Goal: Transaction & Acquisition: Purchase product/service

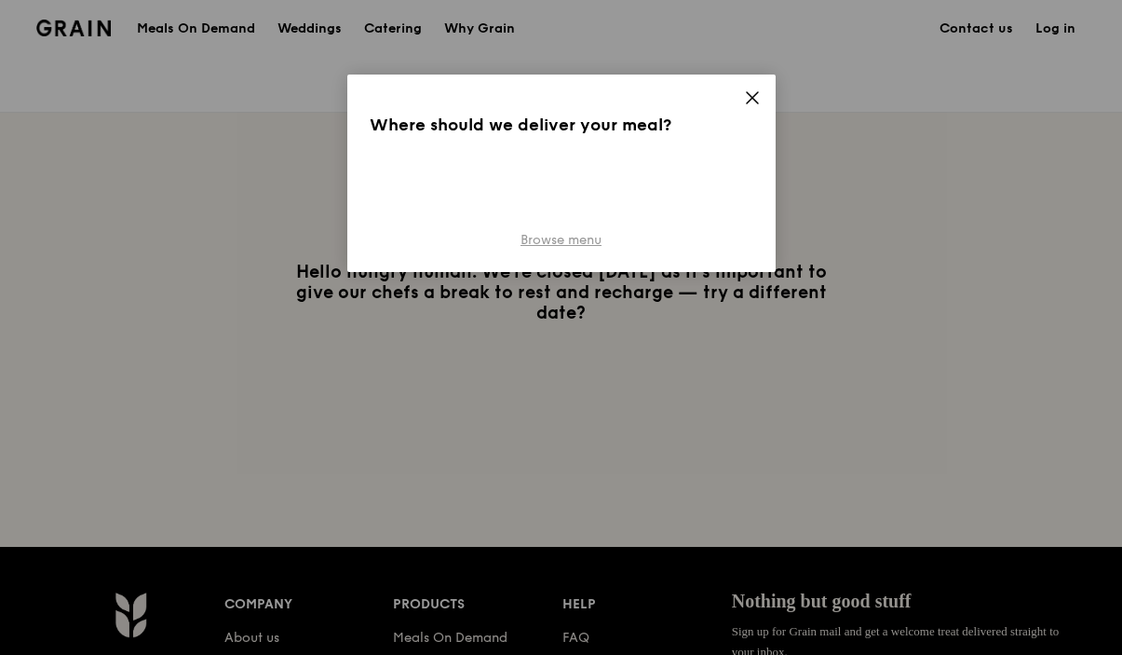
click at [593, 241] on link "Browse menu" at bounding box center [561, 240] width 81 height 19
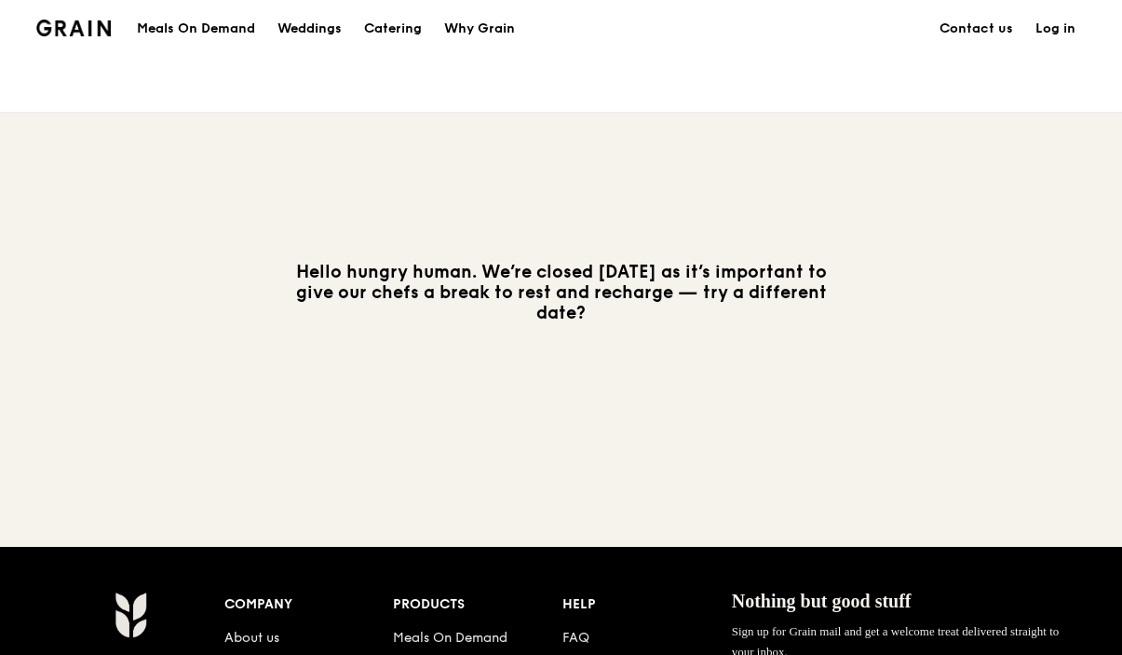
click at [223, 27] on h1 "Meals On Demand" at bounding box center [196, 29] width 118 height 19
click at [230, 21] on h1 "Meals On Demand" at bounding box center [196, 29] width 118 height 19
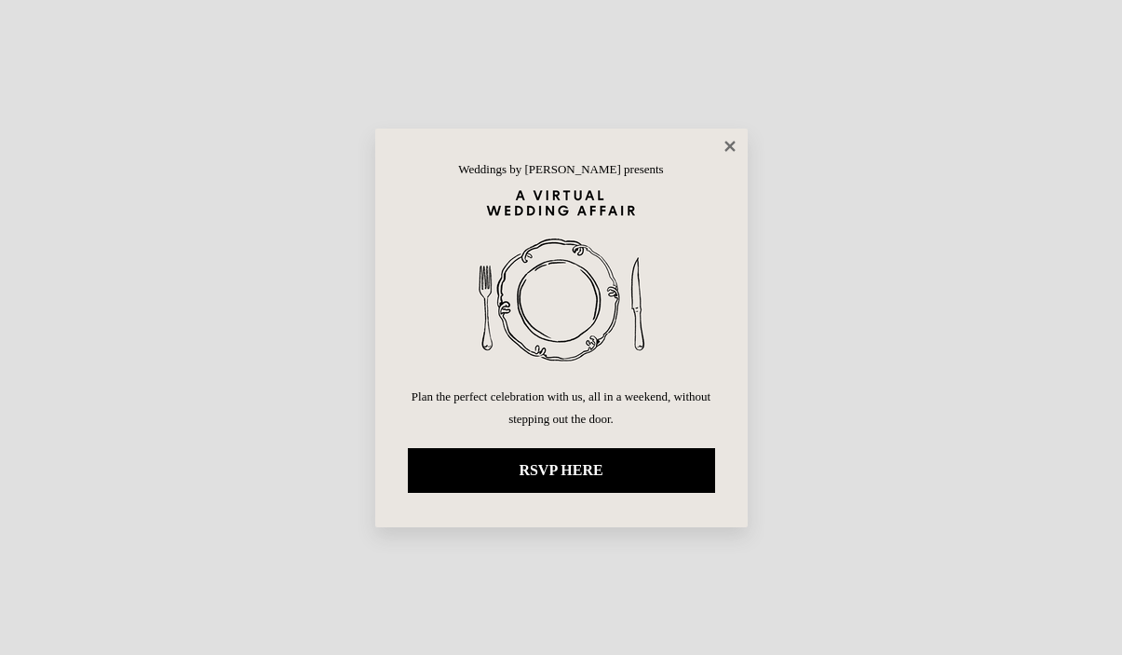
click at [737, 149] on icon at bounding box center [730, 146] width 17 height 17
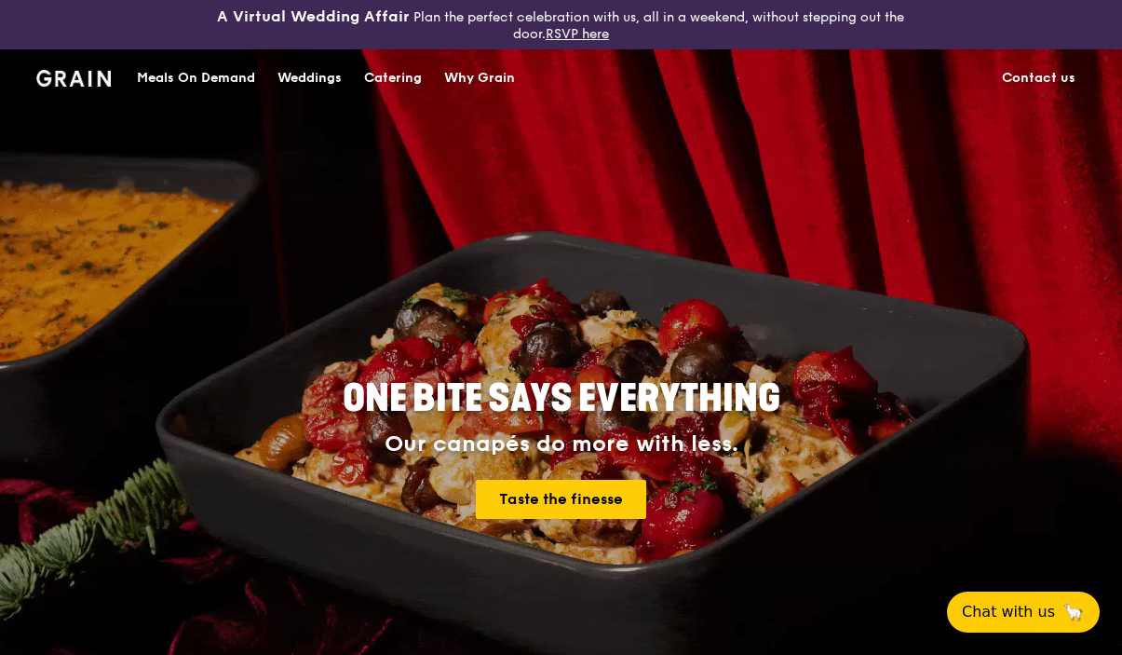
click at [214, 78] on div "Meals On Demand" at bounding box center [196, 78] width 118 height 56
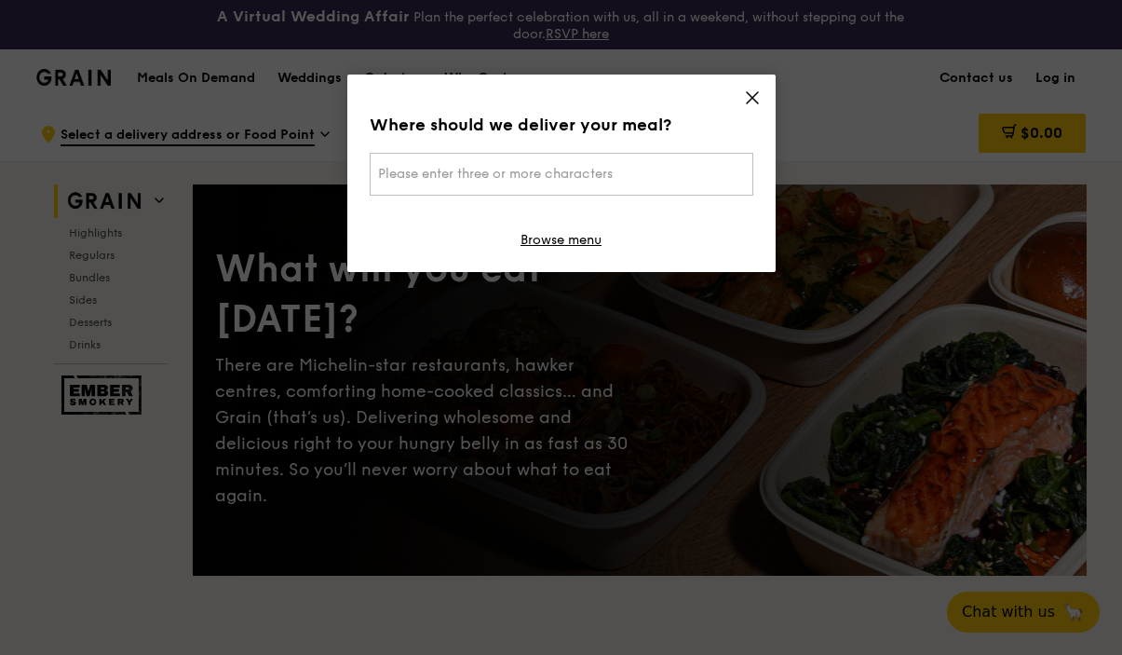
click at [445, 179] on span "Please enter three or more characters" at bounding box center [495, 174] width 235 height 16
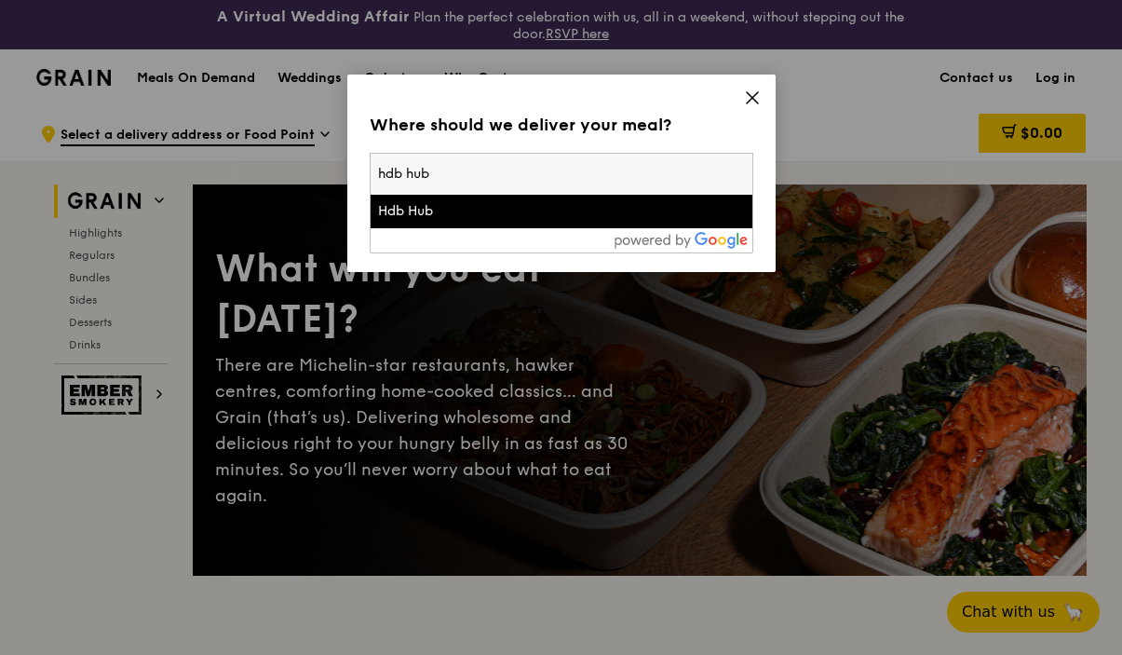
type input "hdb hub"
click at [458, 218] on div "Hdb Hub" at bounding box center [516, 211] width 276 height 19
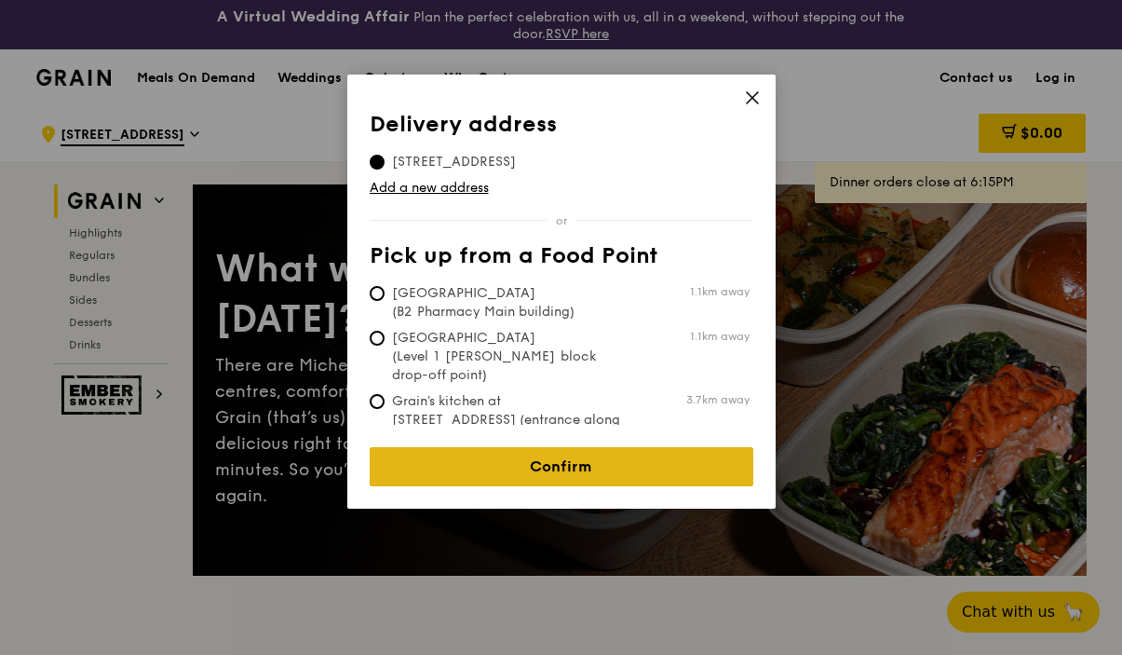
click at [575, 473] on link "Confirm" at bounding box center [562, 466] width 384 height 39
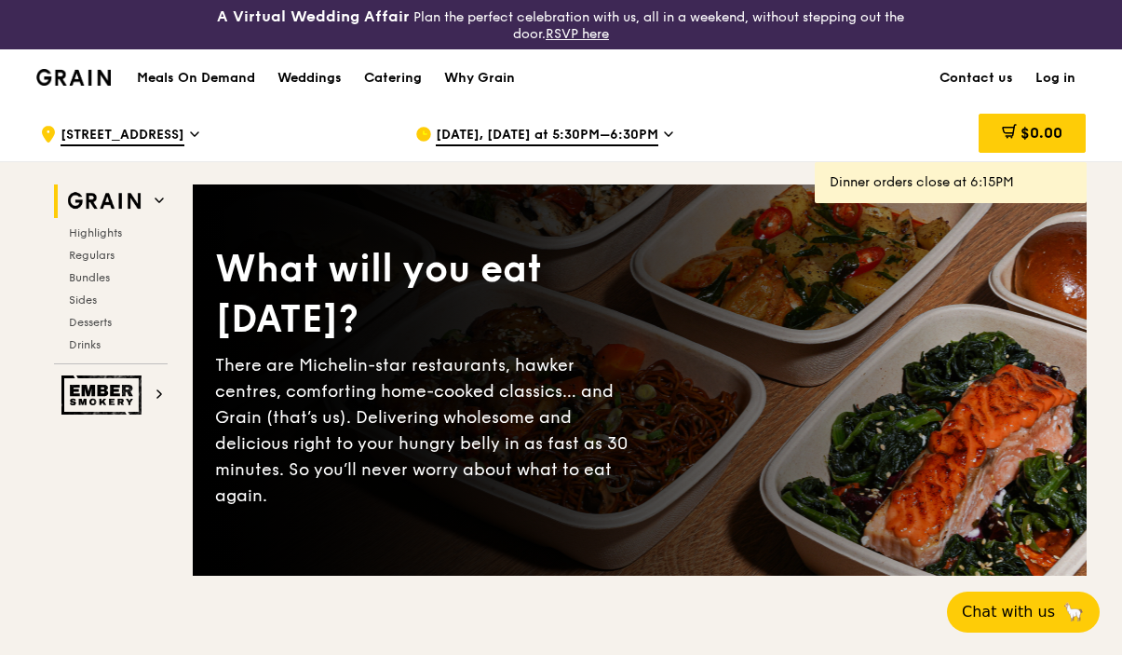
click at [648, 139] on span "[DATE], [DATE] at 5:30PM–6:30PM" at bounding box center [547, 136] width 223 height 20
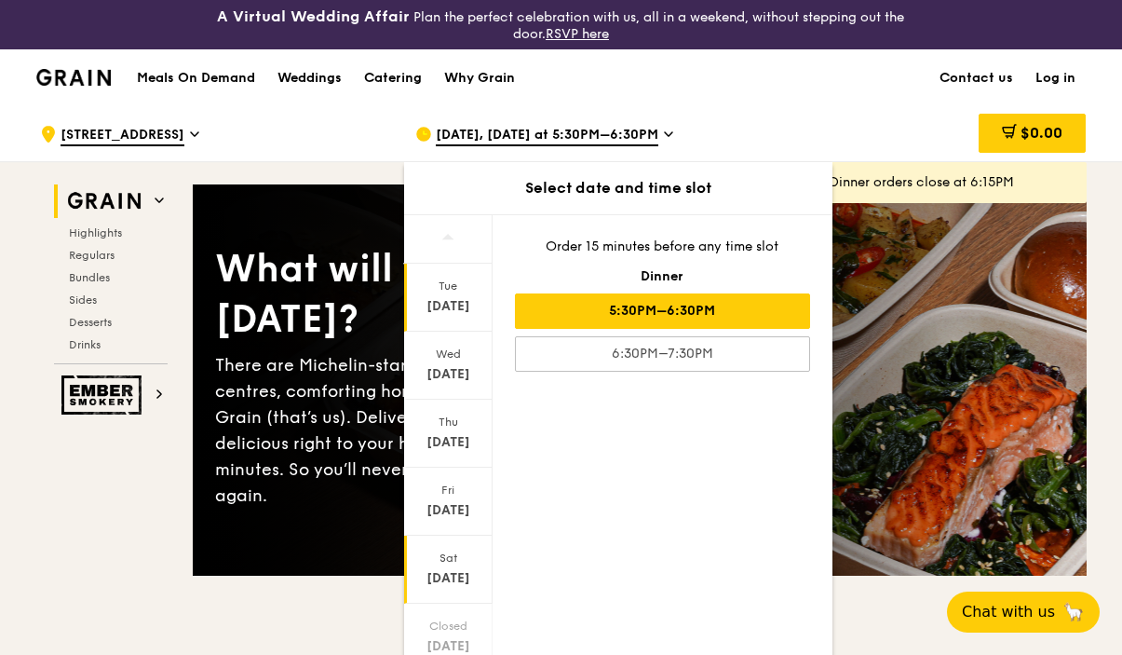
scroll to position [116, 0]
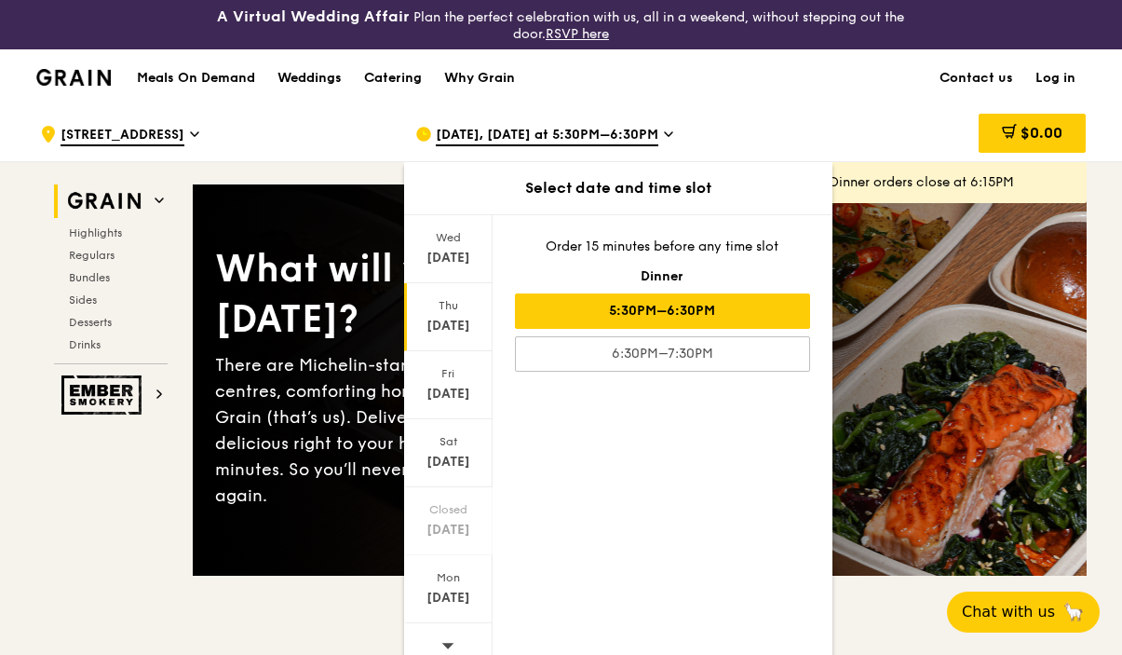
click at [442, 325] on div "[DATE]" at bounding box center [448, 326] width 83 height 19
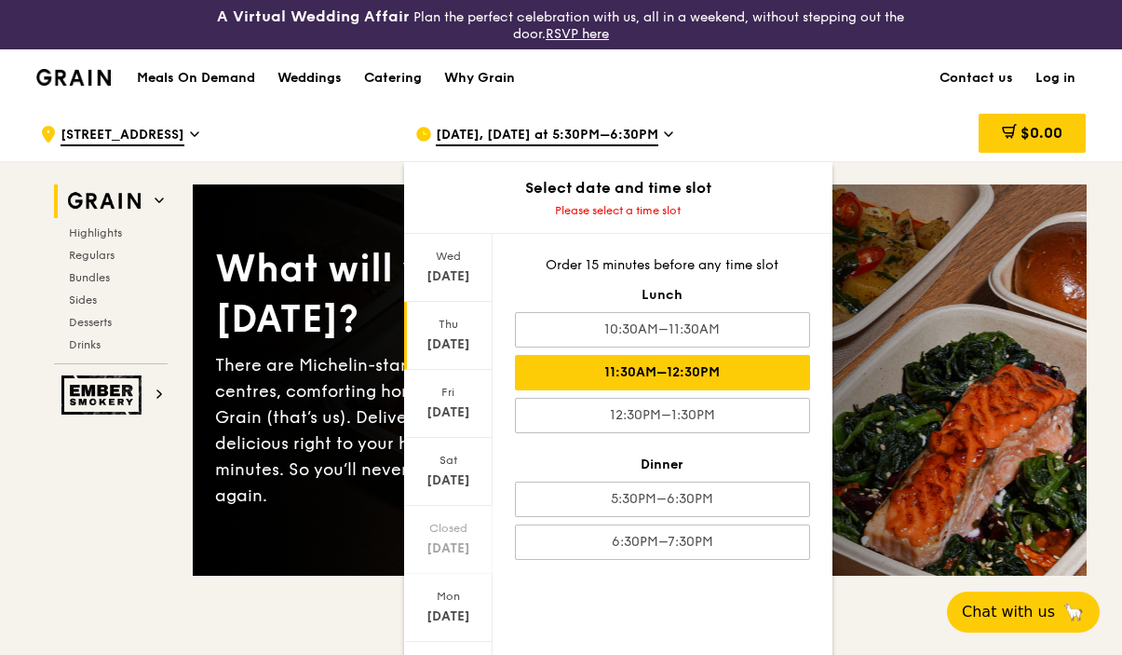
click at [698, 363] on div "11:30AM–12:30PM" at bounding box center [662, 372] width 295 height 35
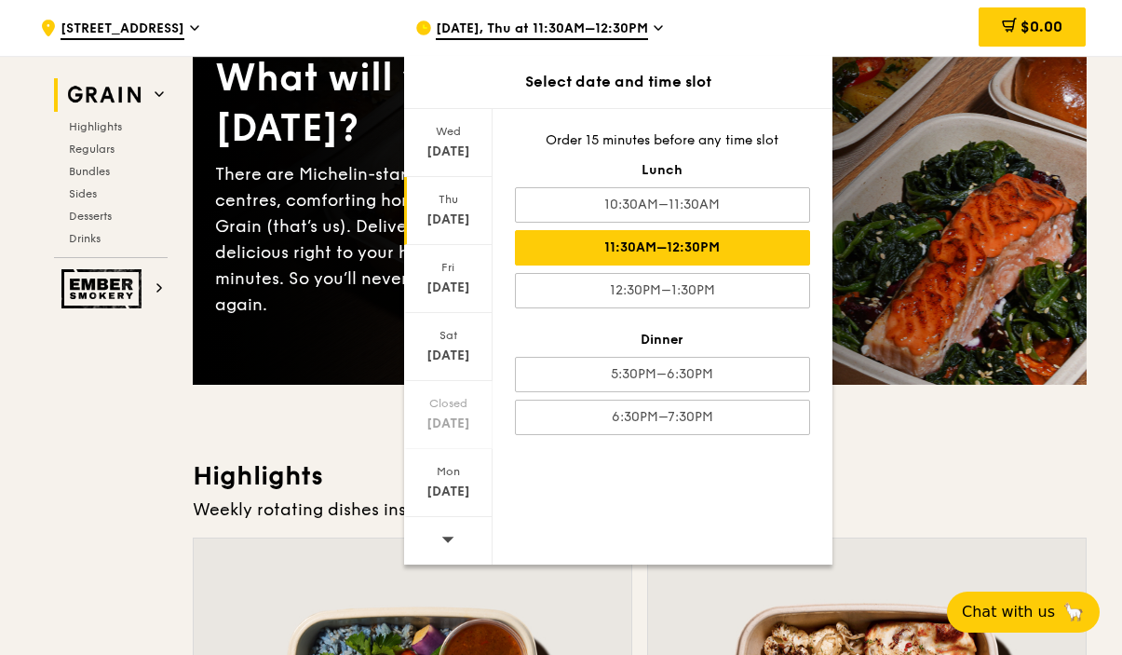
click at [897, 472] on h3 "Highlights" at bounding box center [640, 476] width 894 height 34
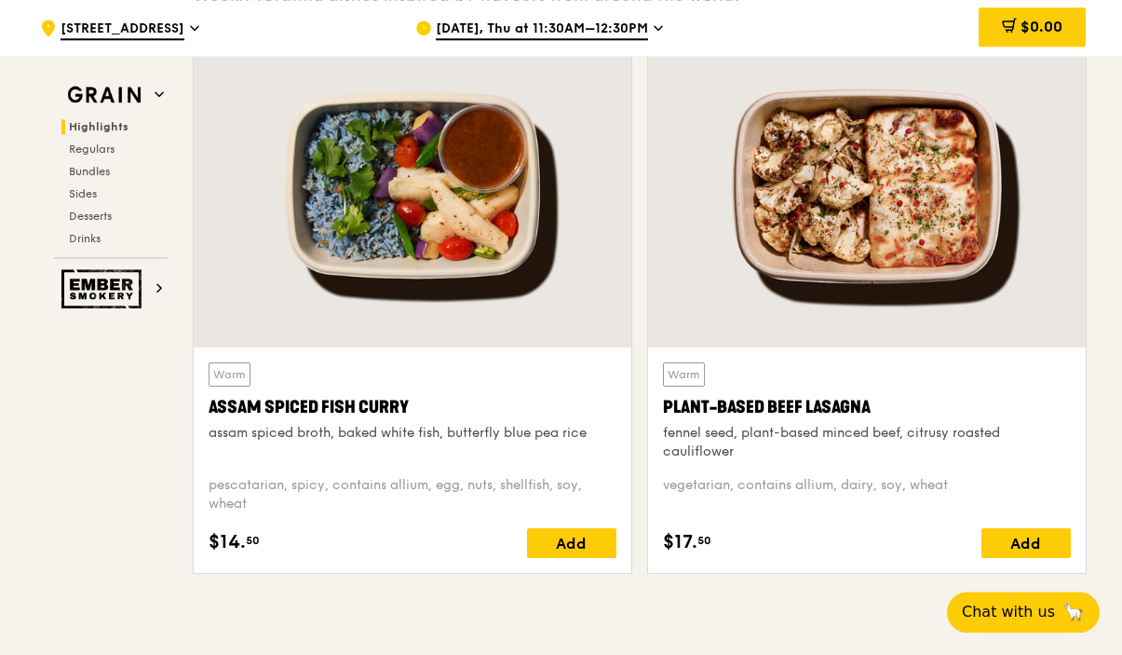
scroll to position [855, 0]
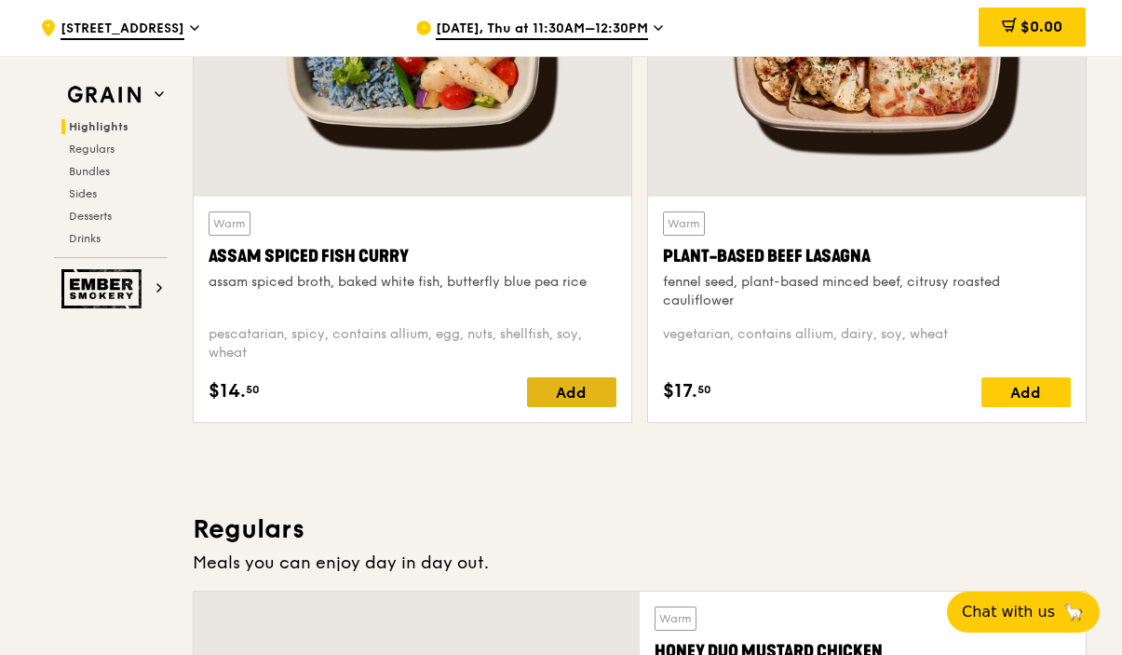
click at [577, 398] on div "Add" at bounding box center [571, 392] width 89 height 30
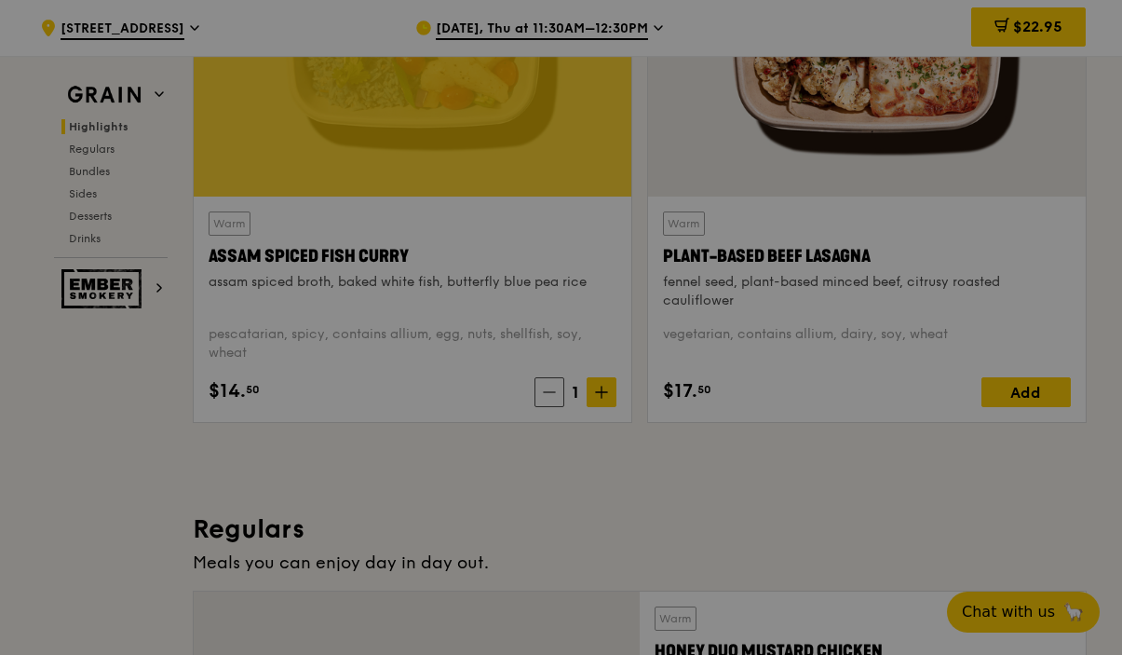
click at [600, 390] on div at bounding box center [561, 327] width 1122 height 655
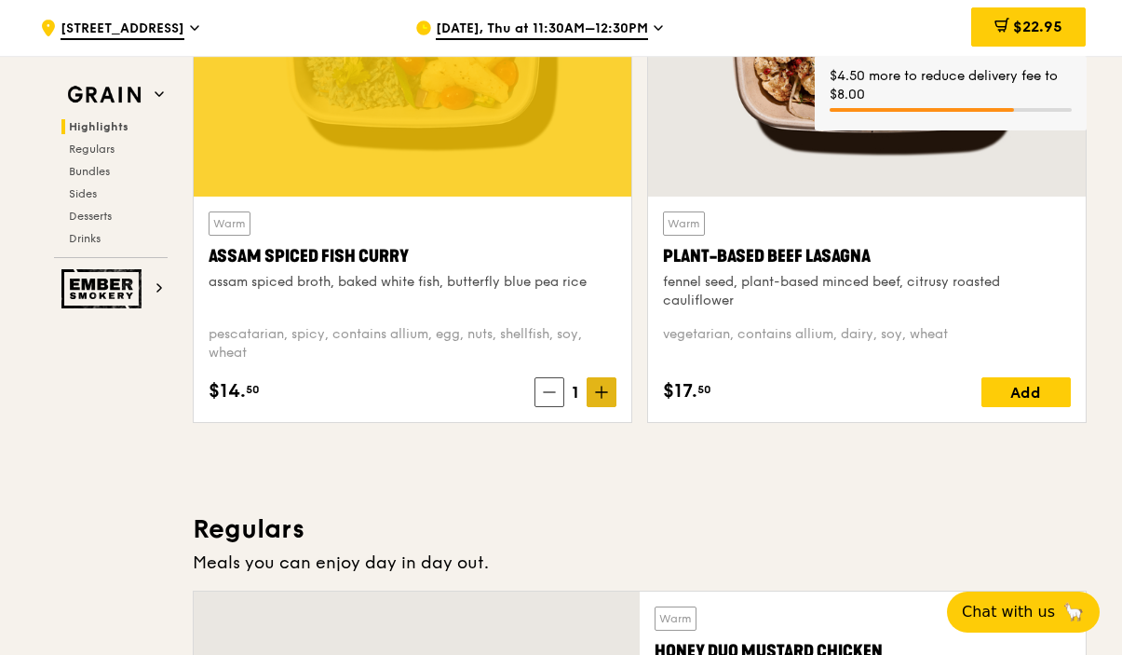
click at [605, 396] on icon at bounding box center [601, 392] width 13 height 13
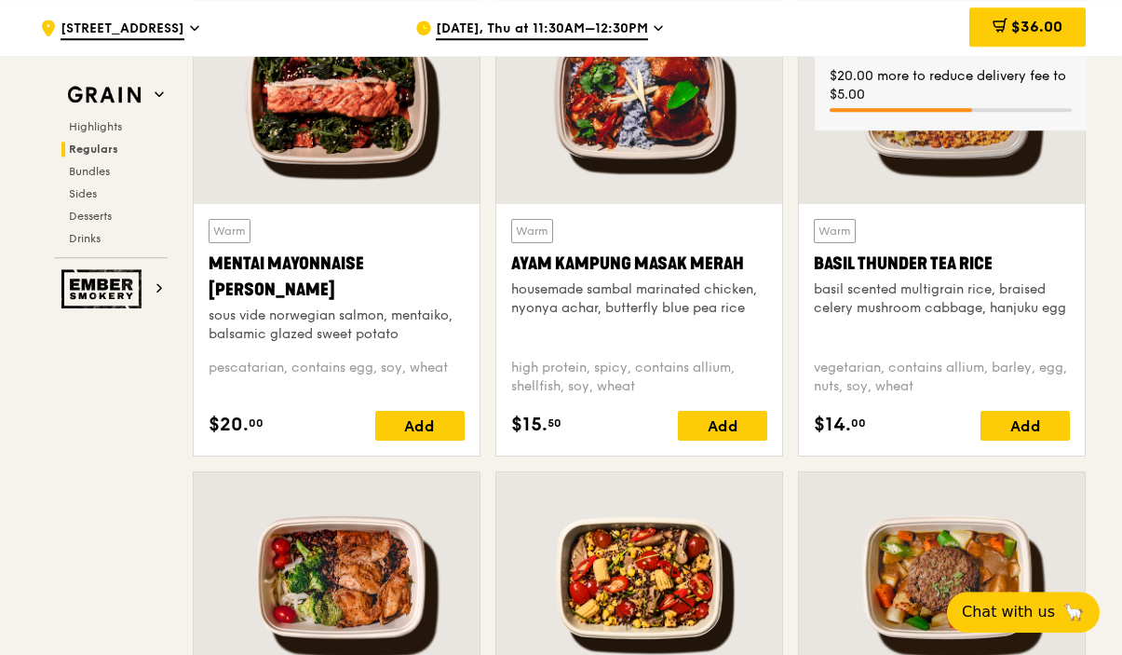
scroll to position [1805, 0]
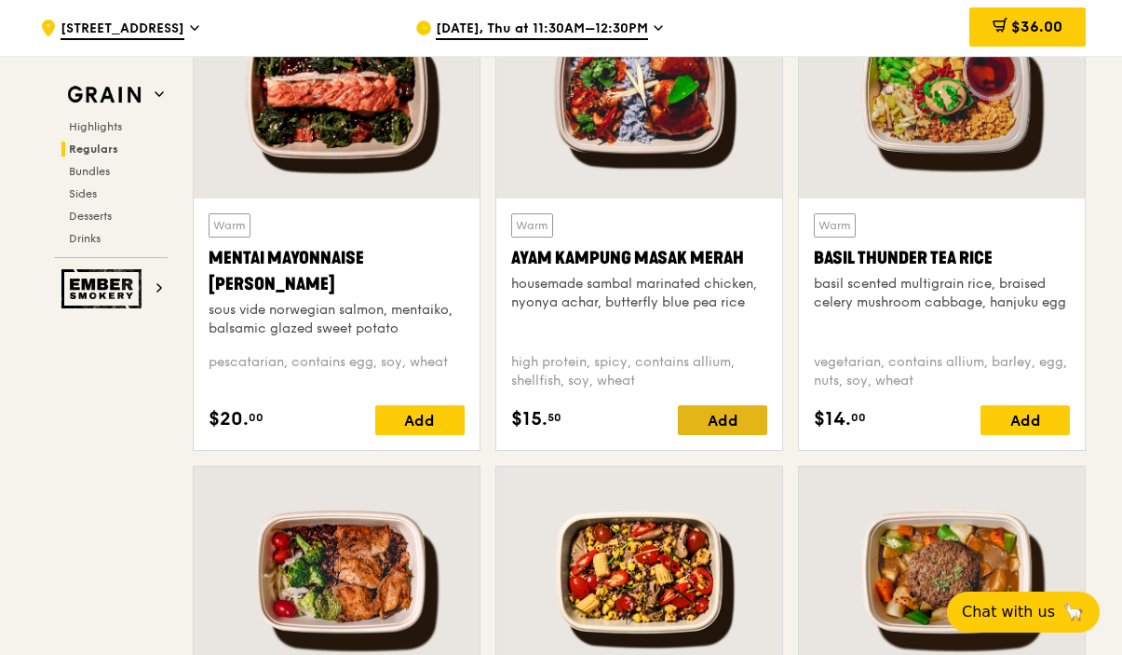
click at [715, 416] on div "Add" at bounding box center [722, 420] width 89 height 30
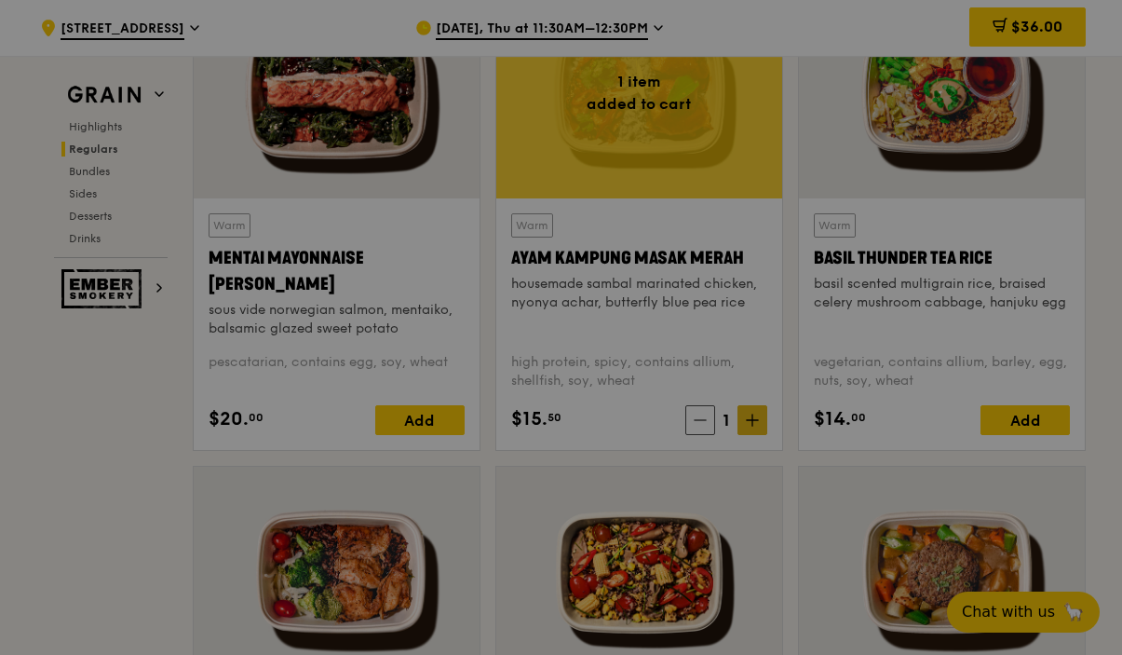
click at [750, 417] on div at bounding box center [561, 327] width 1122 height 655
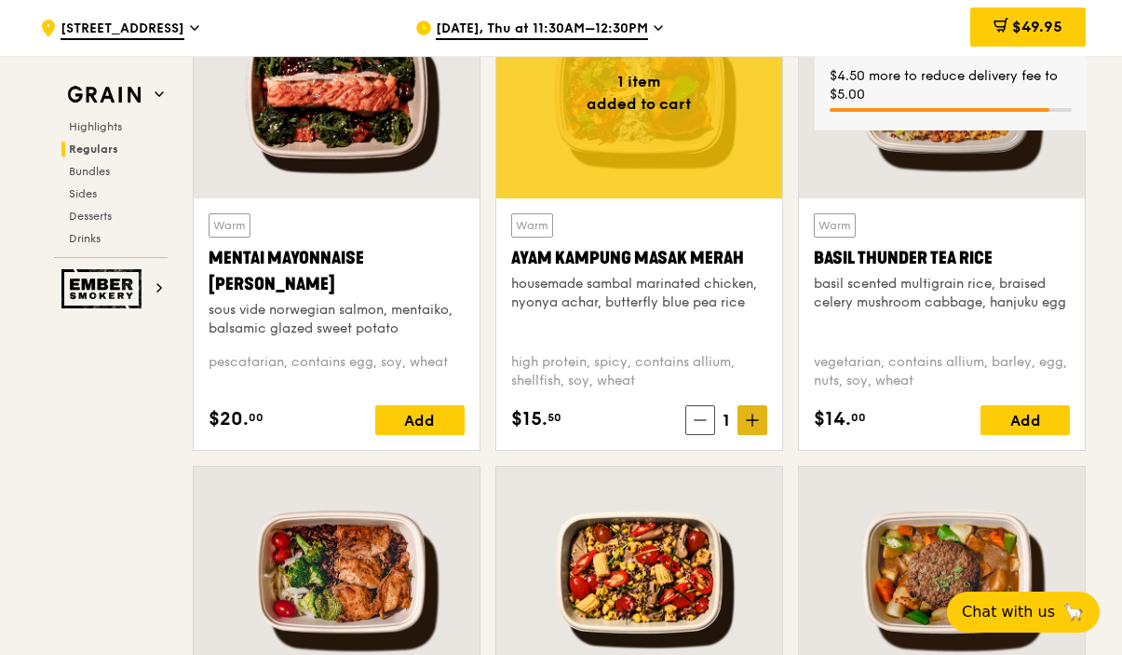
click at [752, 420] on icon at bounding box center [752, 420] width 11 height 0
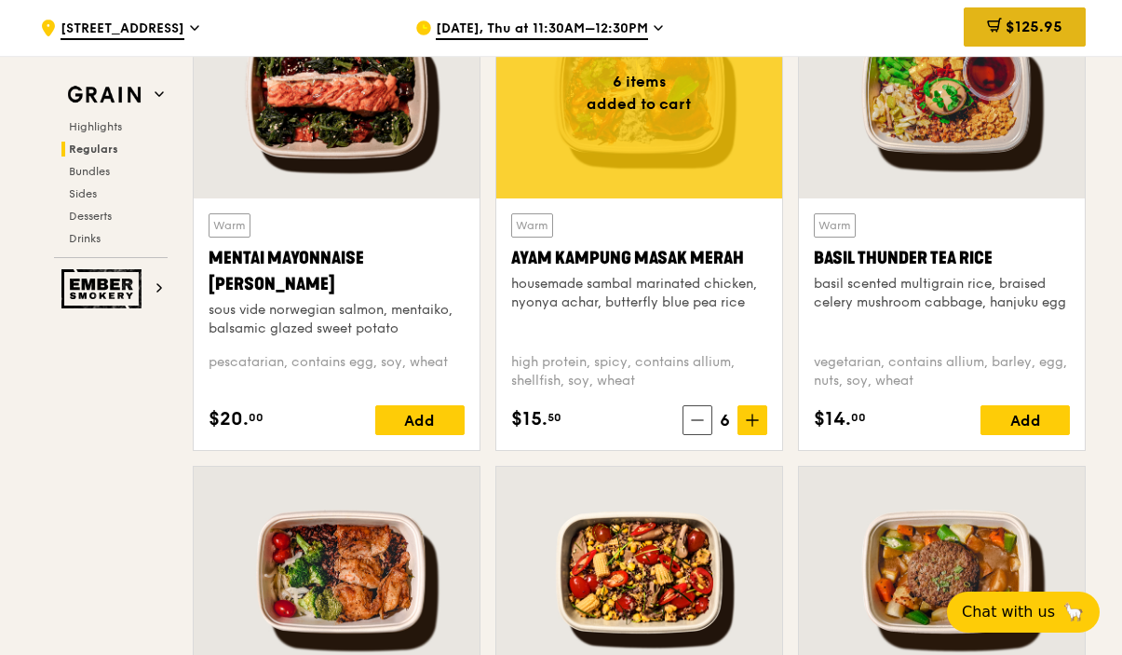
click at [1006, 30] on span "$125.95" at bounding box center [1034, 27] width 57 height 18
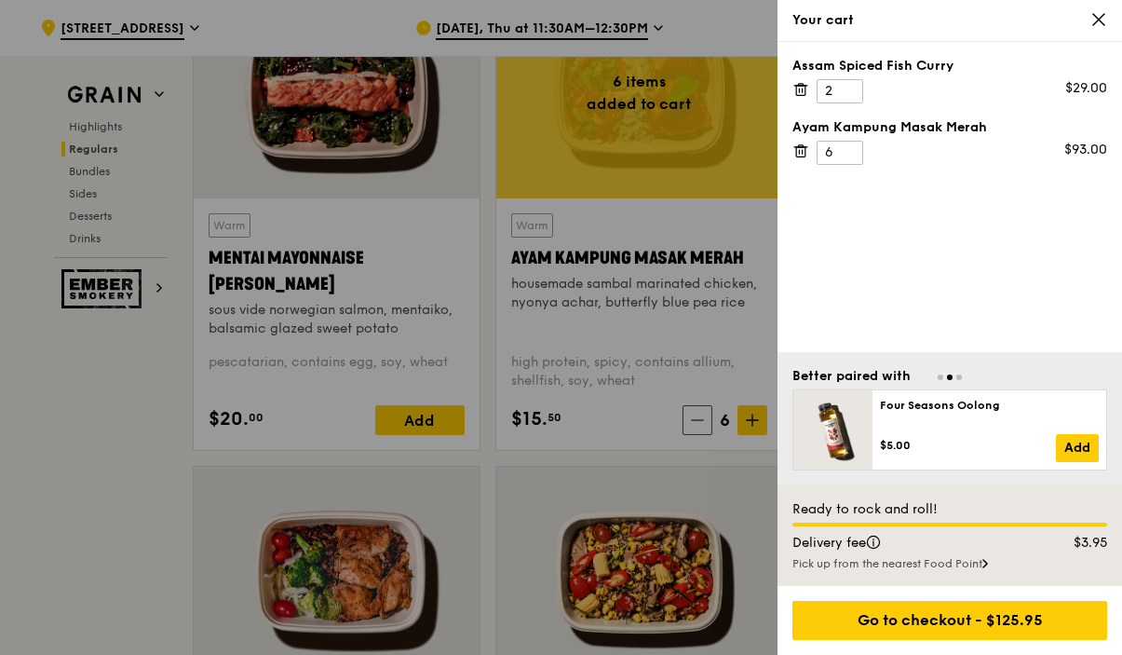
click at [1094, 13] on icon at bounding box center [1098, 19] width 17 height 17
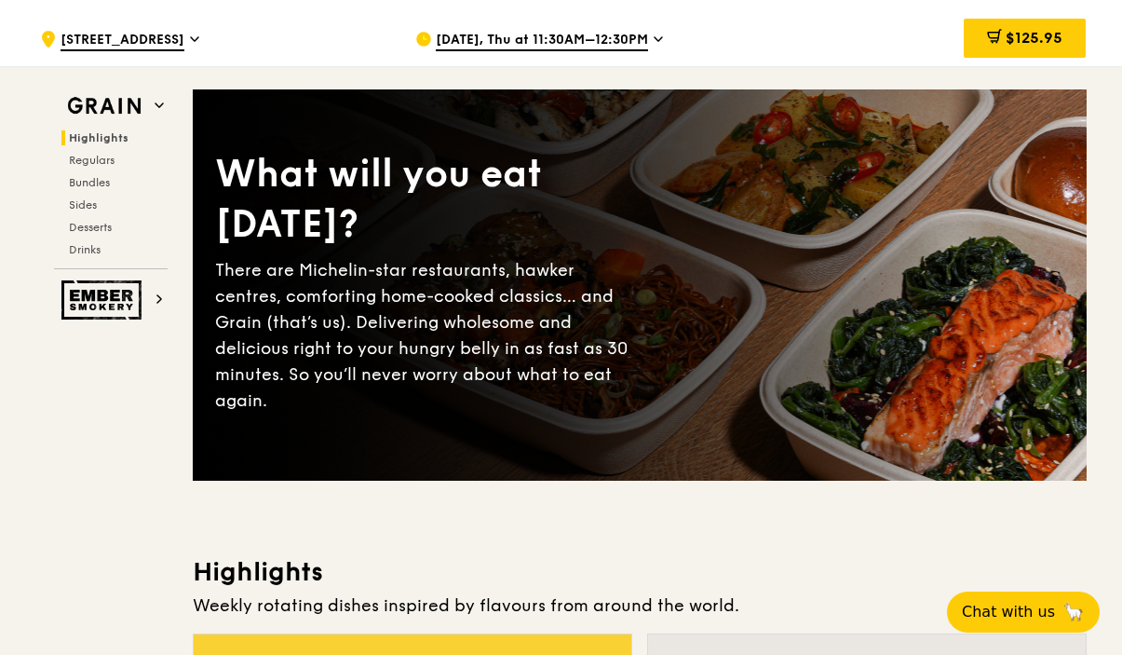
scroll to position [0, 0]
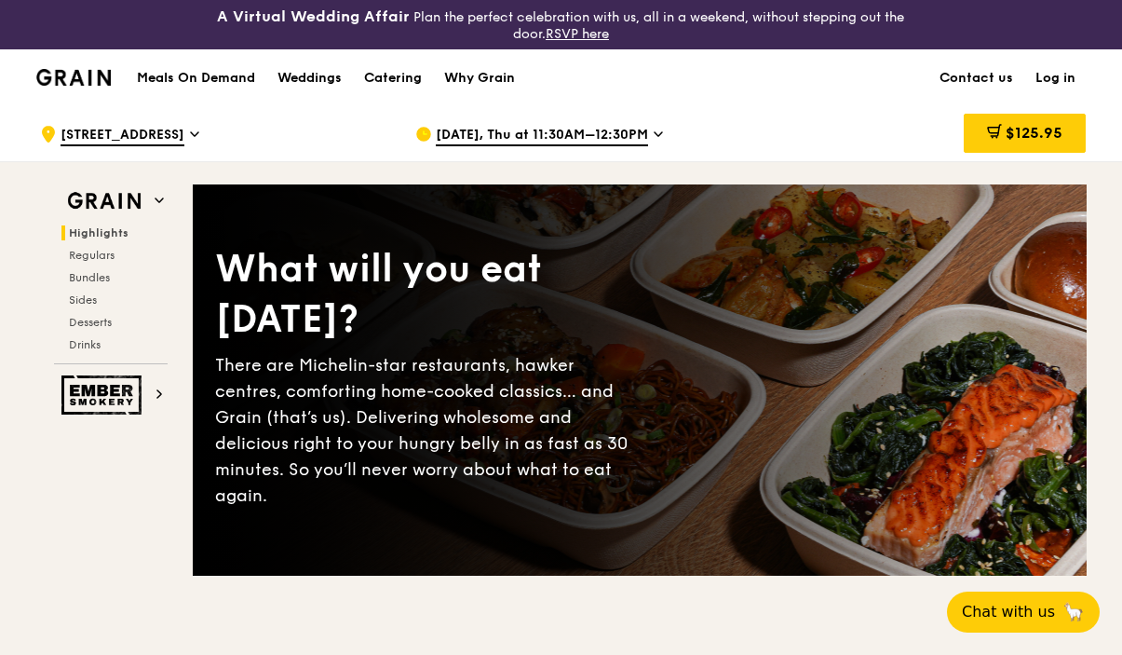
click at [1065, 80] on link "Log in" at bounding box center [1055, 78] width 62 height 56
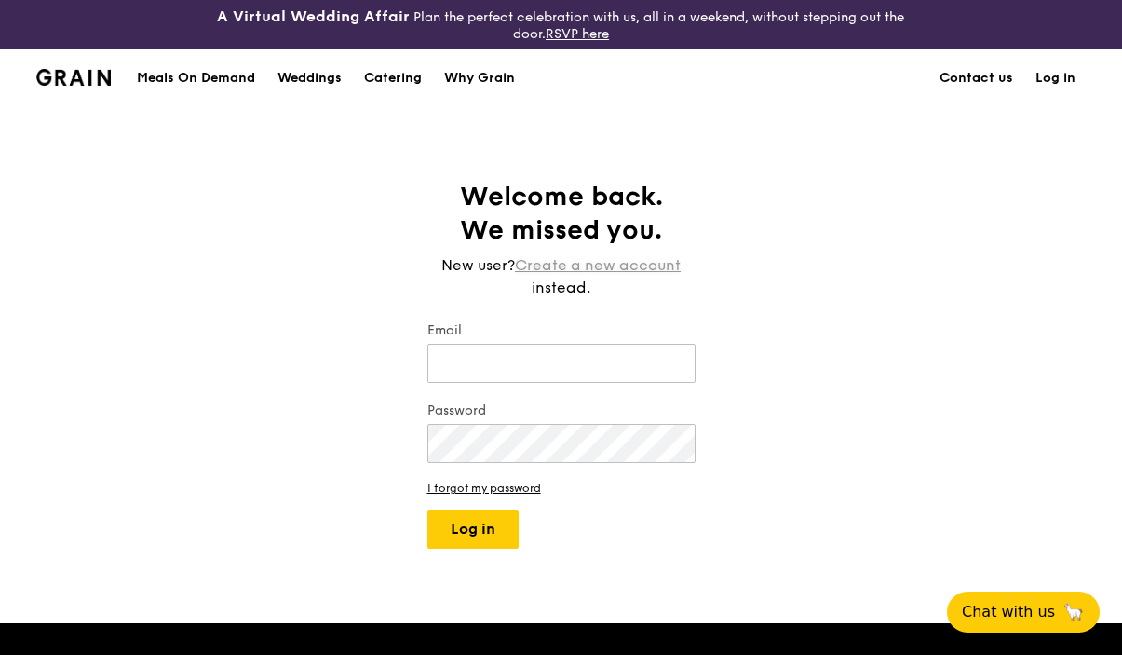
click at [655, 264] on link "Create a new account" at bounding box center [598, 265] width 166 height 22
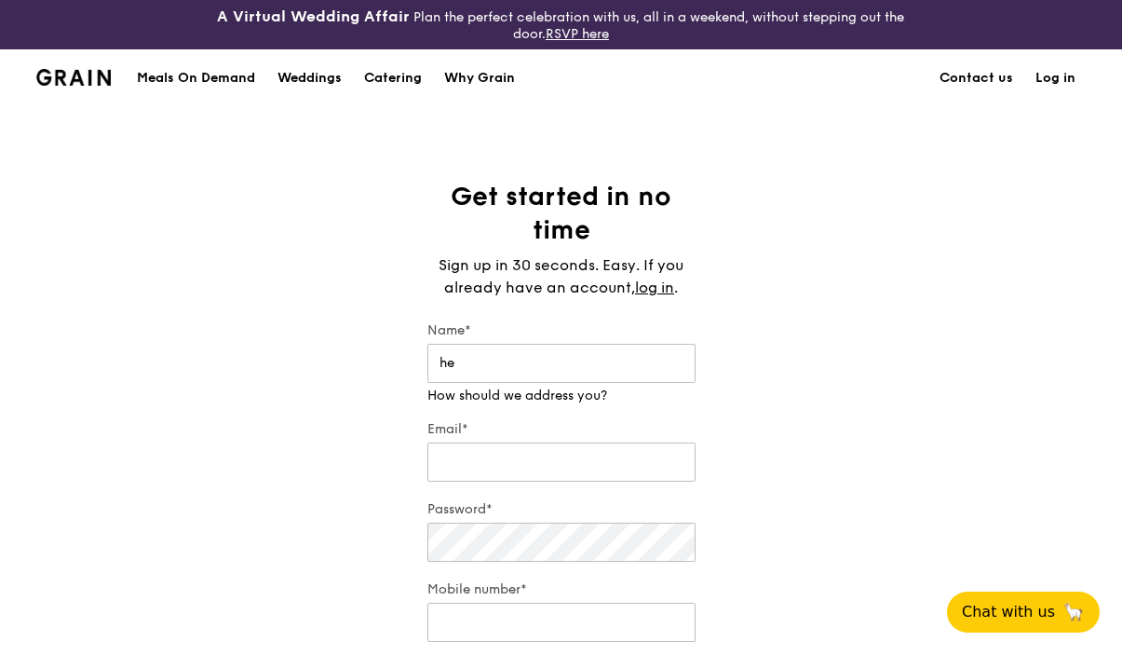
type input "h"
type input "[PERSON_NAME]"
click at [622, 473] on input "Email*" at bounding box center [561, 461] width 268 height 39
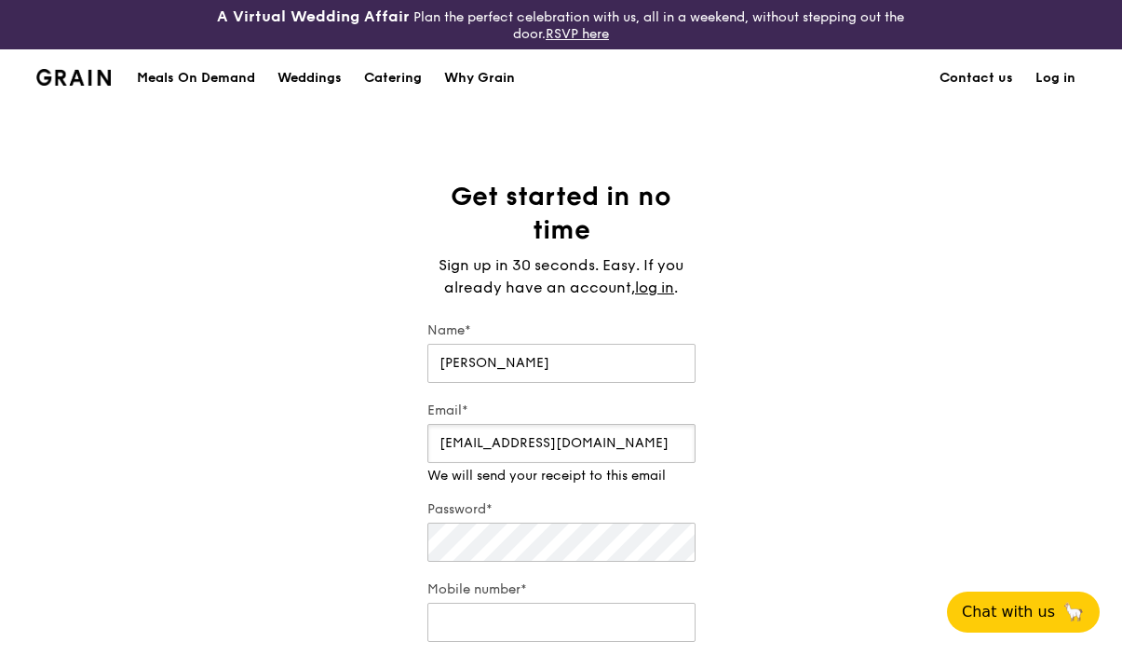
click at [622, 437] on input "[EMAIL_ADDRESS][DOMAIN_NAME]" at bounding box center [561, 443] width 268 height 39
click at [508, 443] on input "eljersen-[EMAIL_ADDRESS][DOMAIN_NAME]" at bounding box center [561, 443] width 268 height 39
type input "eljersen-[EMAIL_ADDRESS][DOMAIN_NAME]"
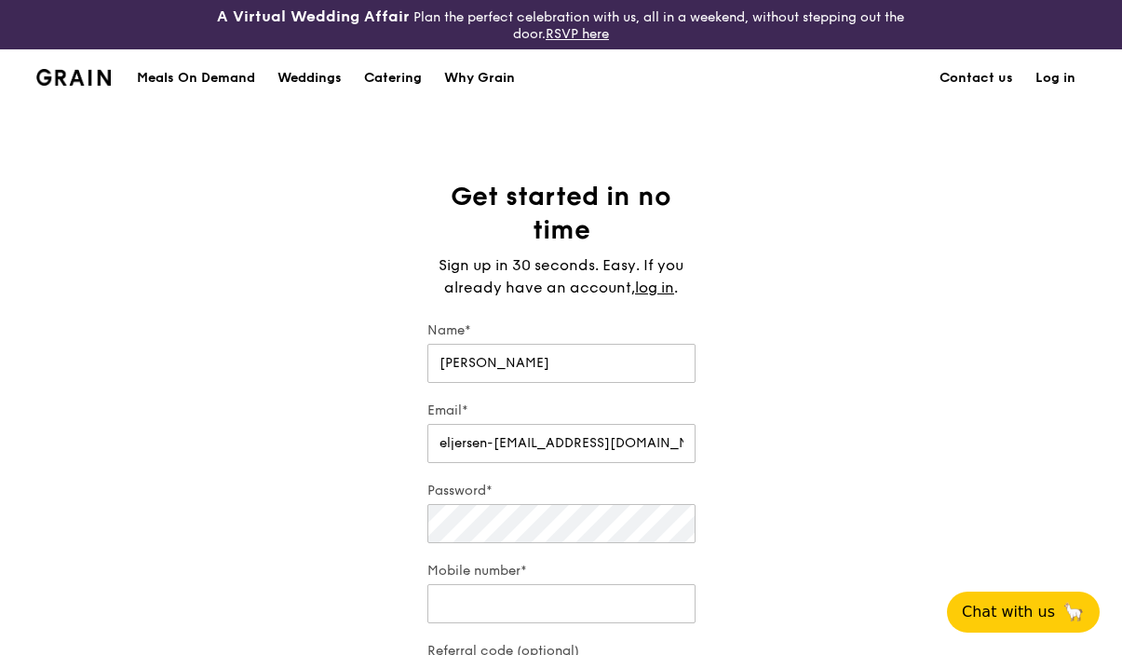
click at [829, 434] on div "Get started in no time Sign up in 30 seconds. Easy. If you already have an acco…" at bounding box center [561, 470] width 1122 height 581
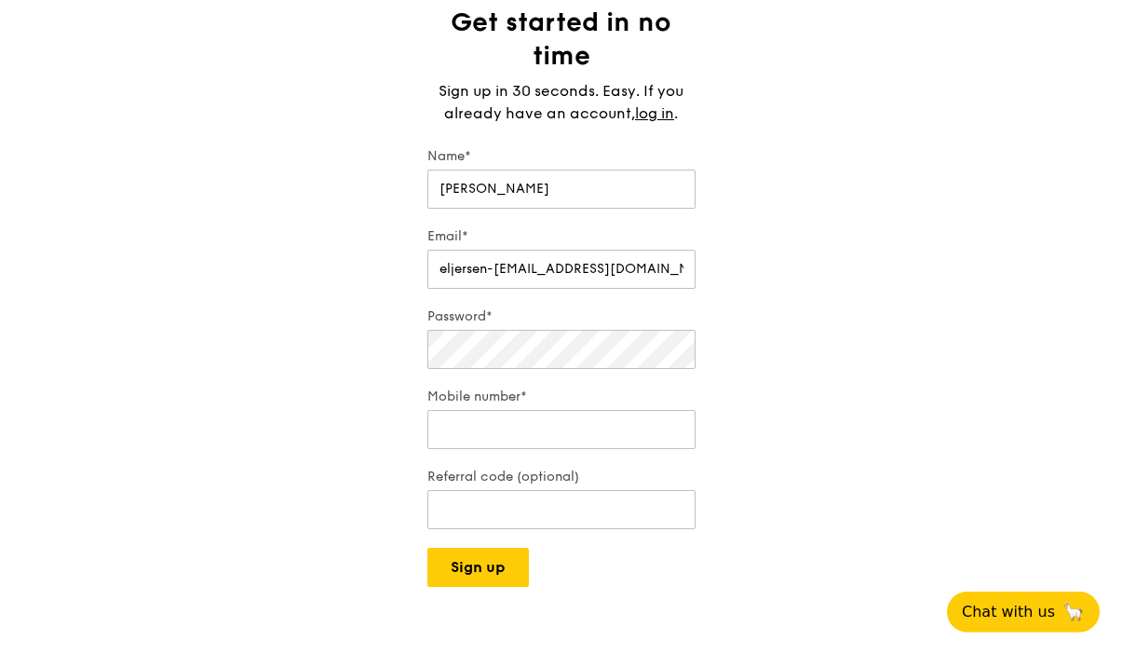
scroll to position [190, 0]
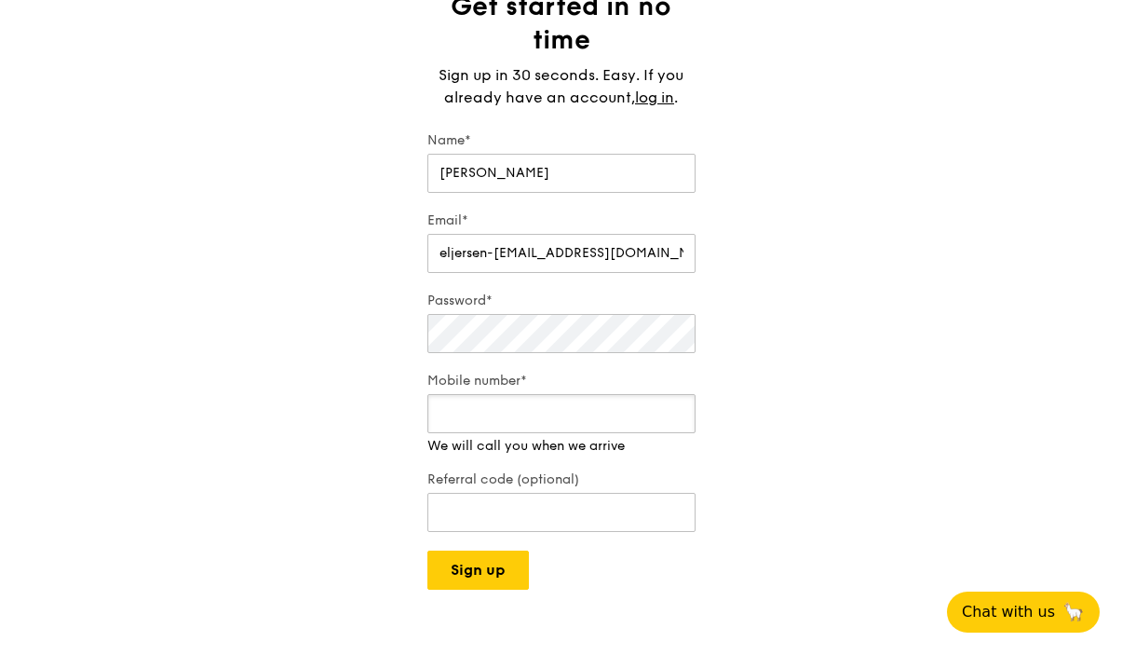
click at [581, 427] on input "Mobile number*" at bounding box center [561, 413] width 268 height 39
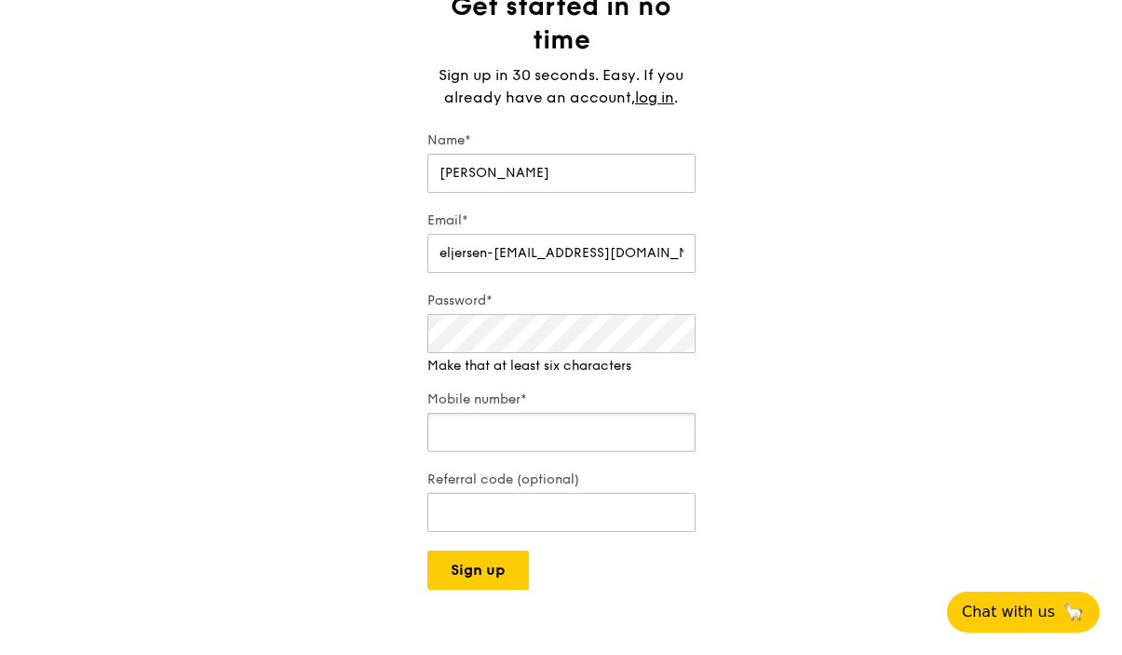
click at [543, 428] on input "Mobile number*" at bounding box center [561, 432] width 268 height 39
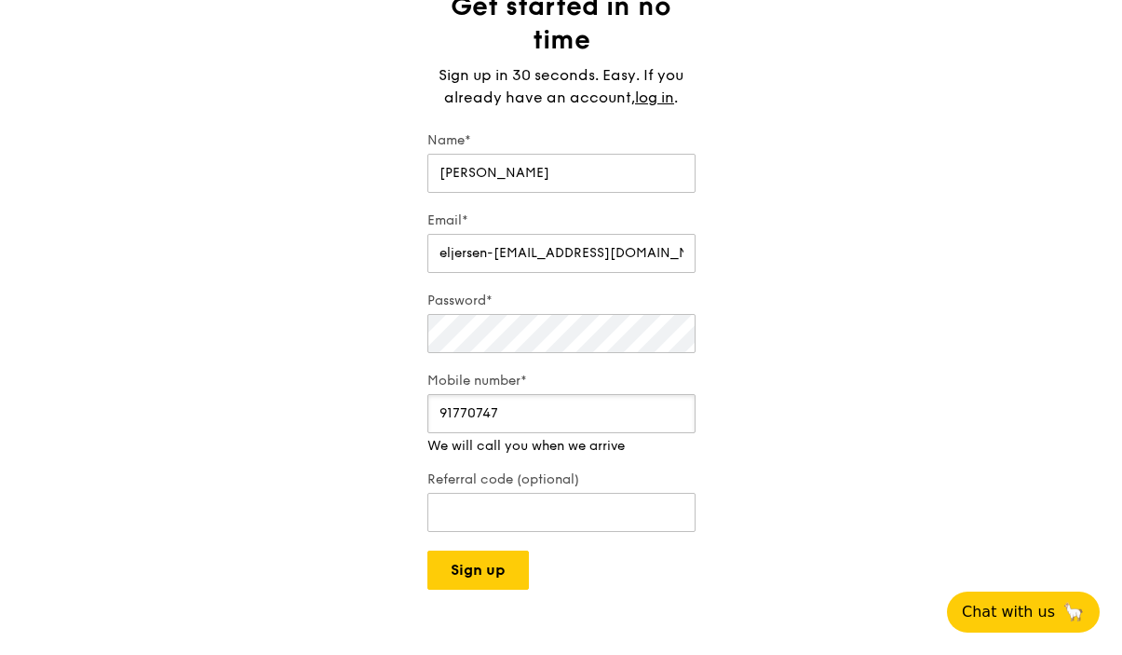
type input "91770747"
click at [950, 451] on div "Get started in no time Sign up in 30 seconds. Easy. If you already have an acco…" at bounding box center [561, 290] width 1122 height 600
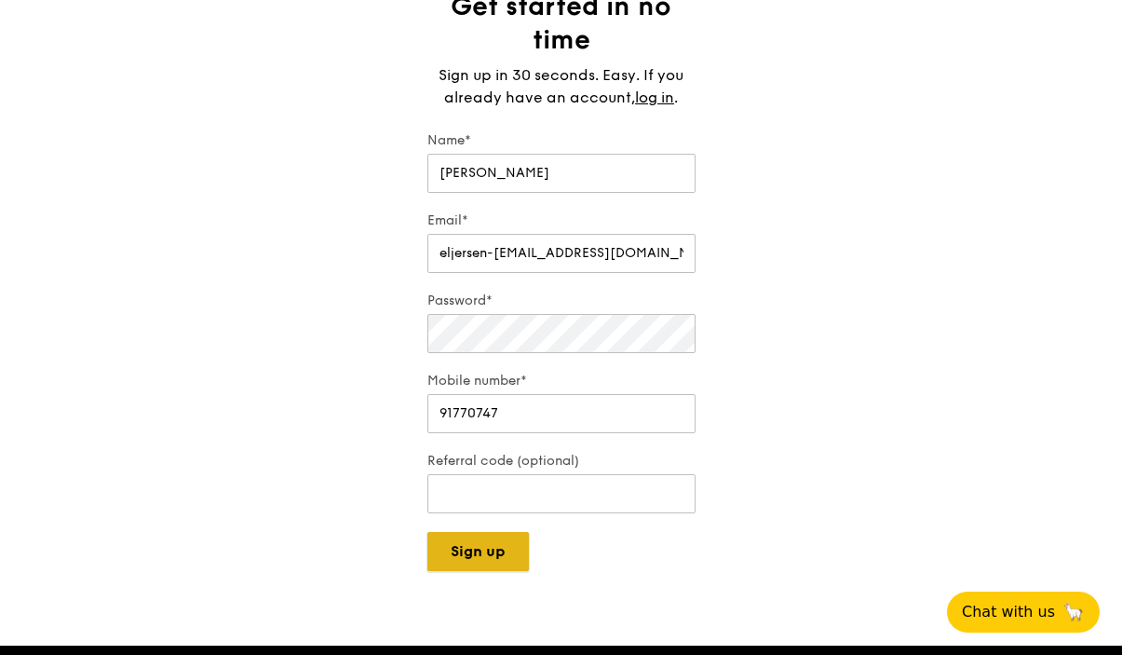
click at [489, 554] on button "Sign up" at bounding box center [478, 551] width 102 height 39
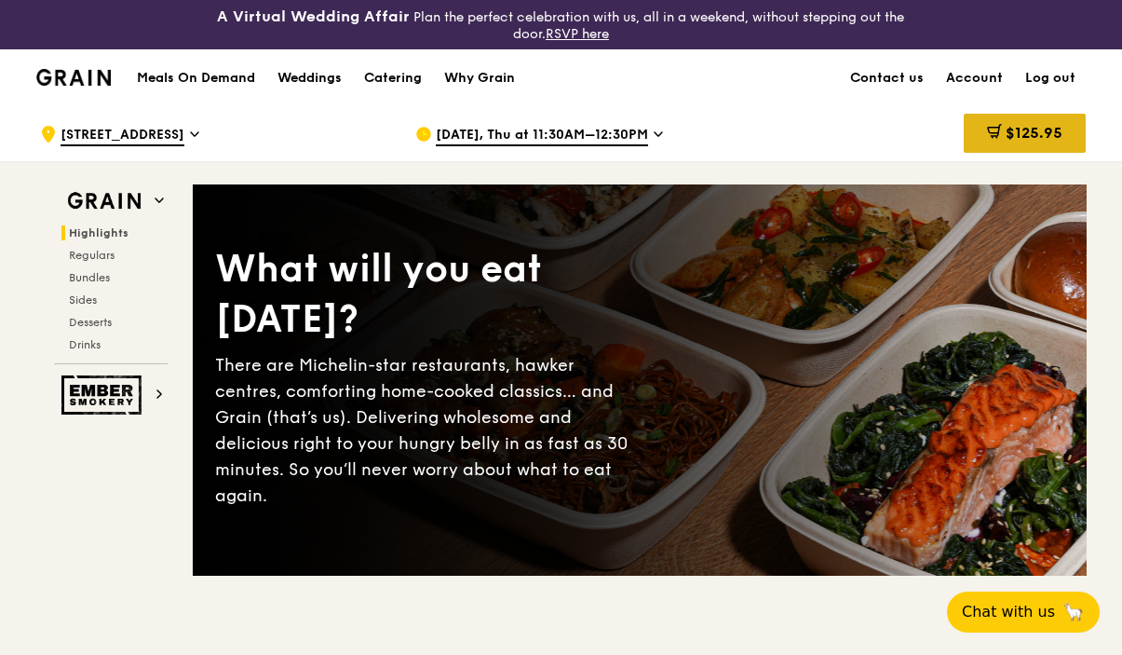
click at [1034, 139] on span "$125.95" at bounding box center [1034, 133] width 57 height 18
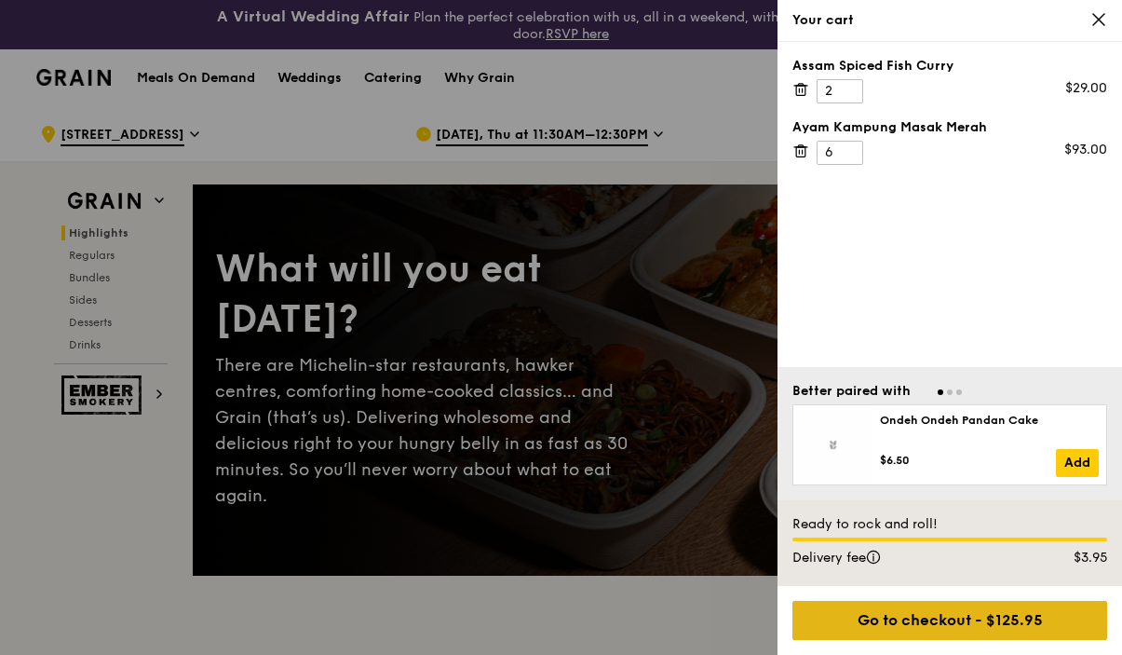
click at [972, 615] on div "Go to checkout - $125.95" at bounding box center [949, 620] width 315 height 39
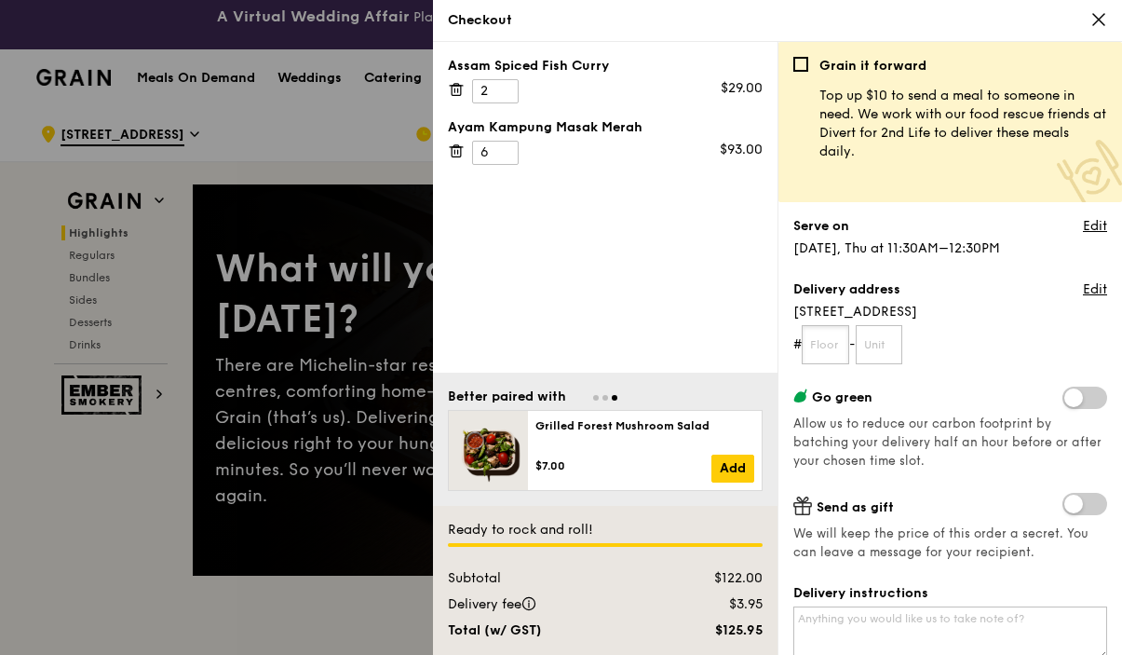
click at [826, 342] on input "text" at bounding box center [825, 344] width 47 height 39
type input "29"
click at [943, 349] on form "# 29 -" at bounding box center [950, 344] width 314 height 39
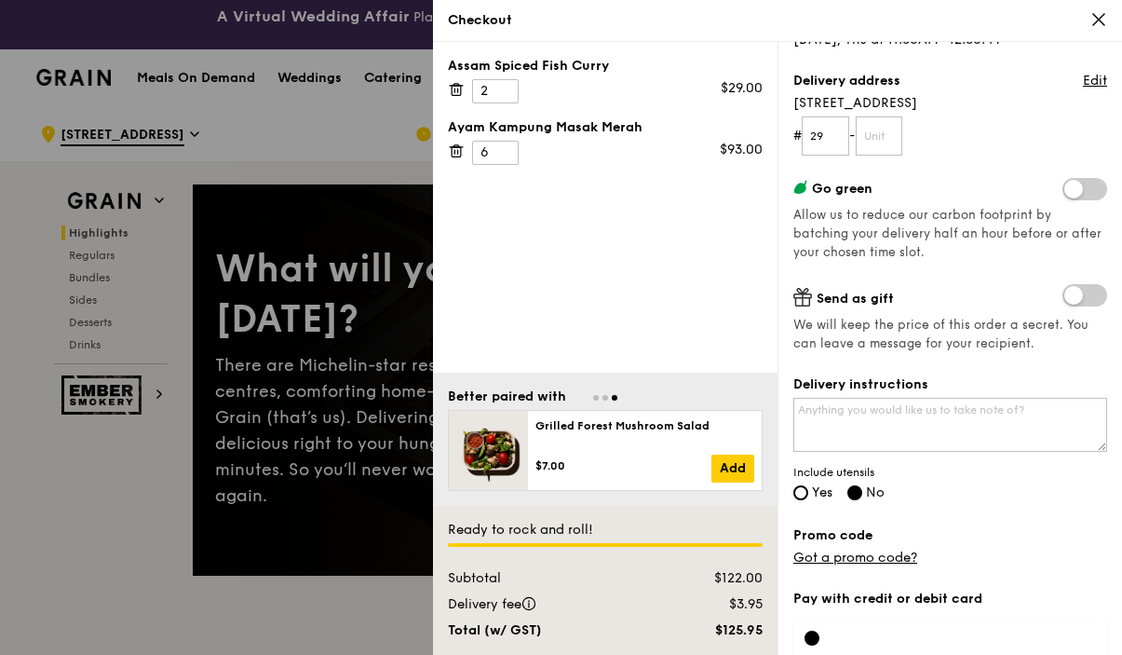
scroll to position [212, 0]
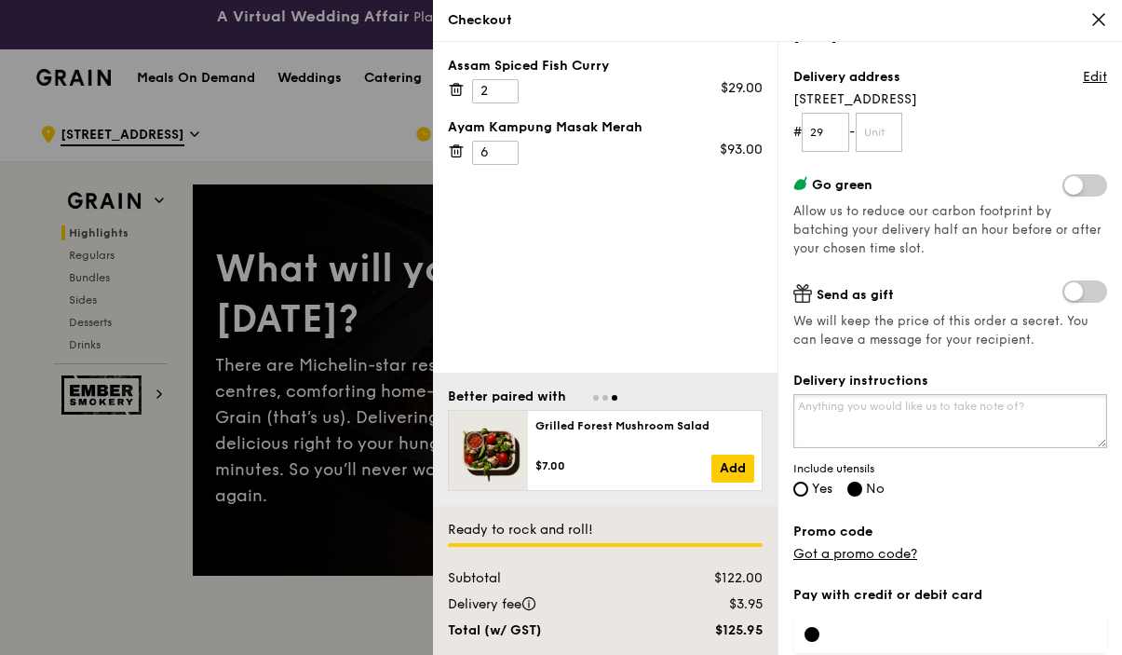
click at [948, 421] on textarea "Delivery instructions" at bounding box center [950, 421] width 314 height 54
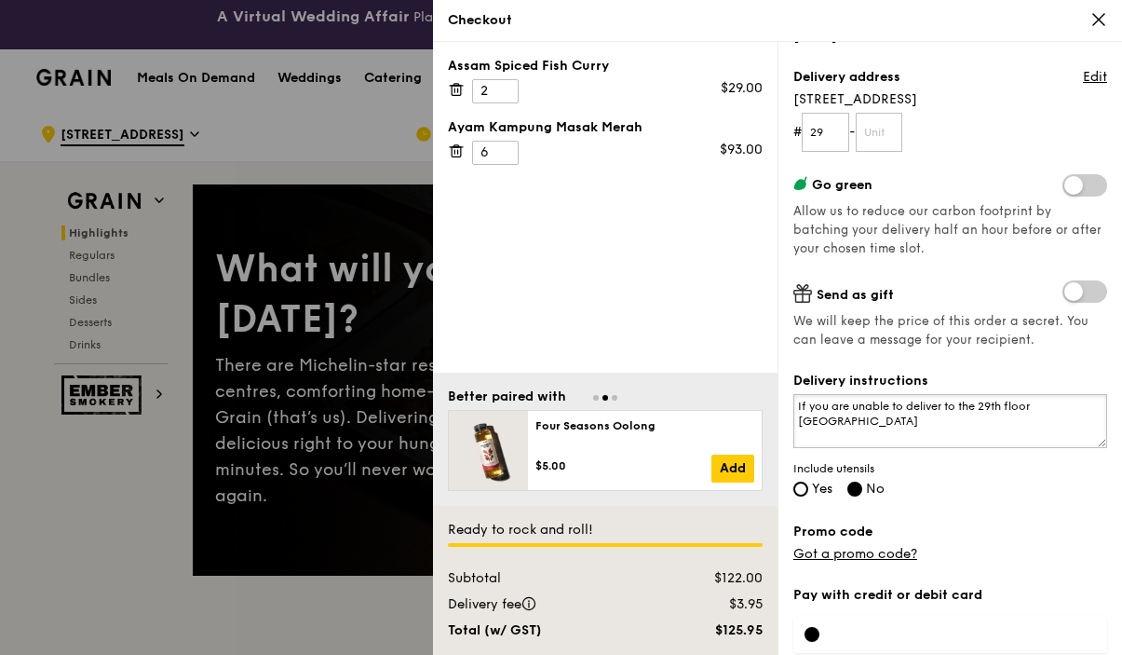
click at [983, 408] on textarea "If you are unable to deliver to the 29th floor [GEOGRAPHIC_DATA]" at bounding box center [950, 421] width 314 height 54
click at [1095, 413] on textarea "If you are unable to deliver to the 29th floor [GEOGRAPHIC_DATA]" at bounding box center [950, 421] width 314 height 54
click at [982, 404] on textarea "If you are unable to deliver to the 29th floor [GEOGRAPHIC_DATA], HDB Hub," at bounding box center [950, 421] width 314 height 54
drag, startPoint x: 860, startPoint y: 425, endPoint x: 798, endPoint y: 422, distance: 61.5
click at [798, 422] on textarea "If you are unable to deliver to the [GEOGRAPHIC_DATA] 29th floor [GEOGRAPHIC_DA…" at bounding box center [950, 421] width 314 height 54
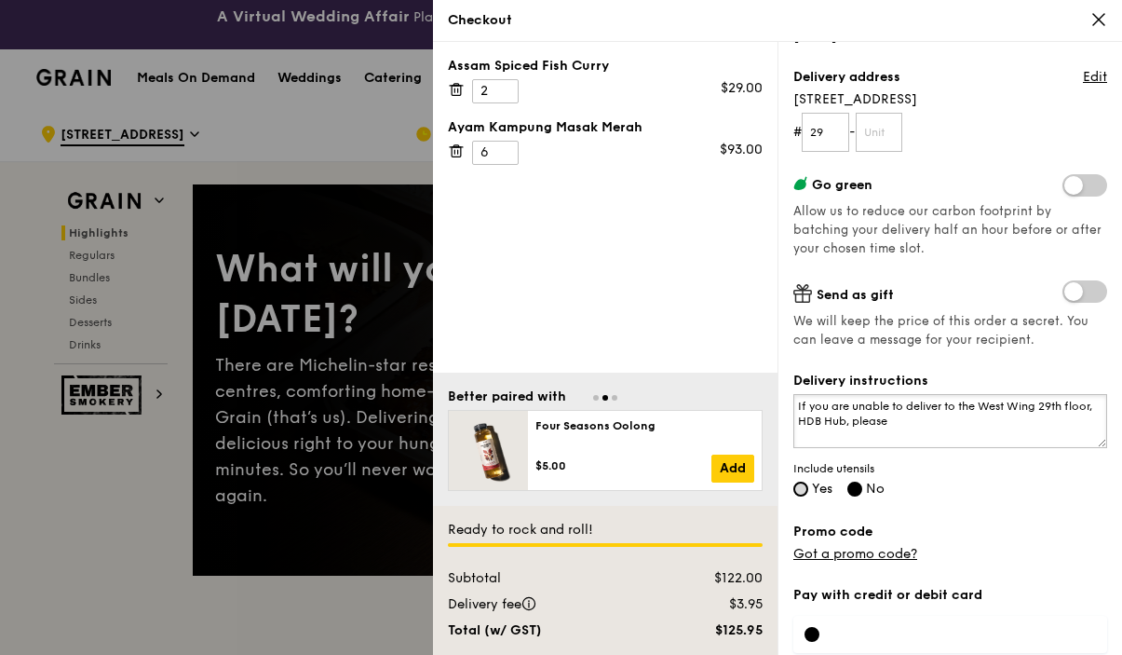
type textarea "If you are unable to deliver to the West Wing 29th floor, HDB Hub, please"
click at [802, 489] on input "Yes" at bounding box center [800, 488] width 15 height 15
radio input "true"
radio input "false"
click at [947, 435] on textarea "If you are unable to deliver to the West Wing 29th floor, HDB Hub, please" at bounding box center [950, 421] width 314 height 54
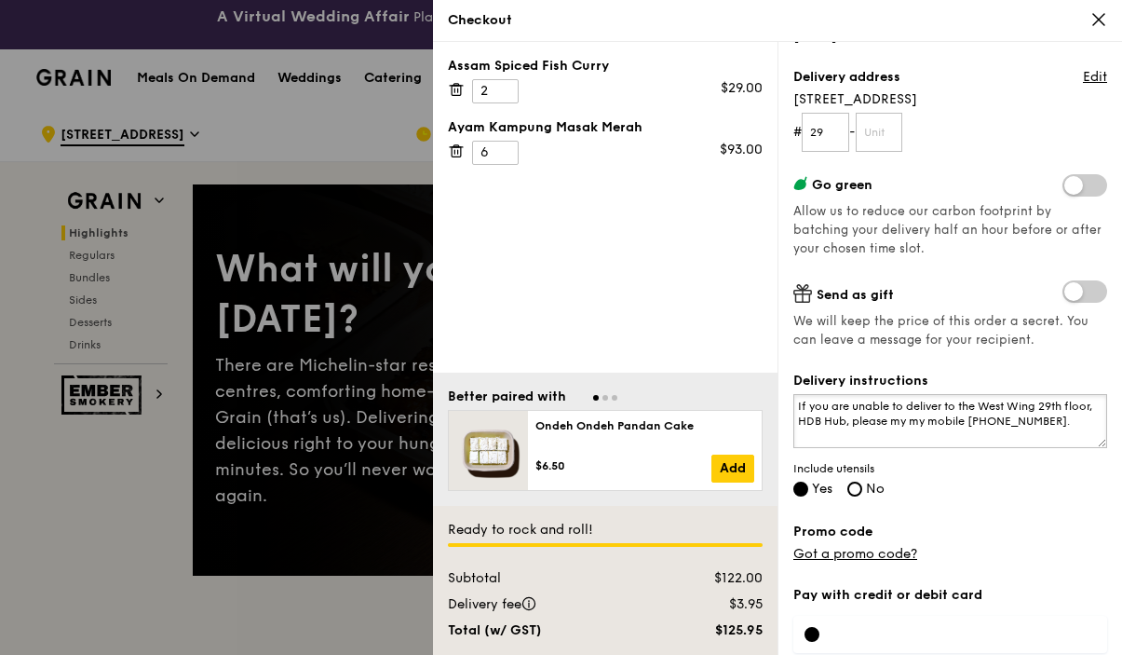
click at [900, 421] on textarea "If you are unable to deliver to the West Wing 29th floor, HDB Hub, please my my…" at bounding box center [950, 421] width 314 height 54
click at [1038, 422] on textarea "If you are unable to deliver to the West Wing 29th floor, HDB Hub, please call …" at bounding box center [950, 421] width 314 height 54
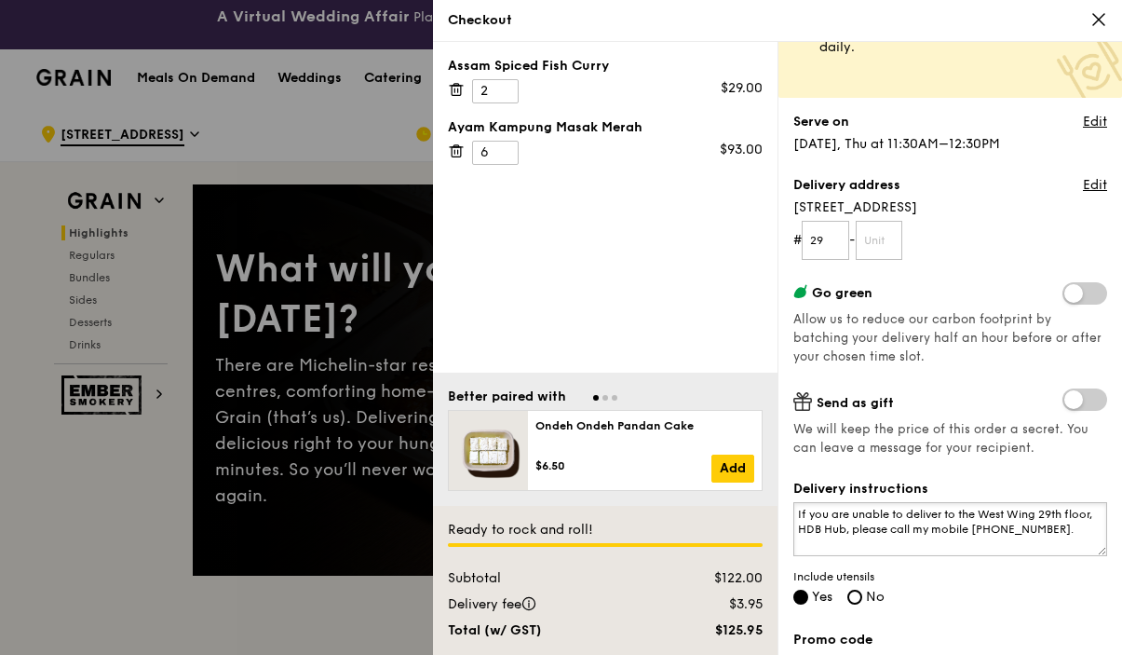
scroll to position [0, 0]
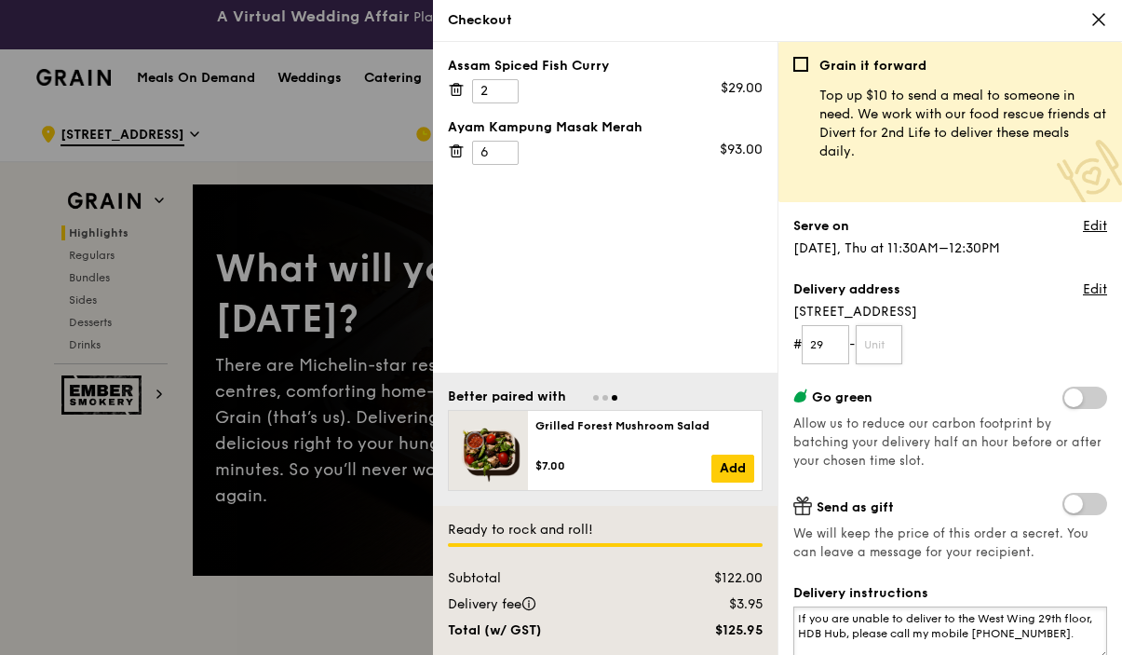
type textarea "If you are unable to deliver to the West Wing 29th floor, HDB Hub, please call …"
click at [887, 345] on input "text" at bounding box center [879, 344] width 47 height 39
click at [965, 393] on label "Go green" at bounding box center [950, 396] width 314 height 20
click at [891, 351] on input "01" at bounding box center [879, 344] width 47 height 39
type input "0"
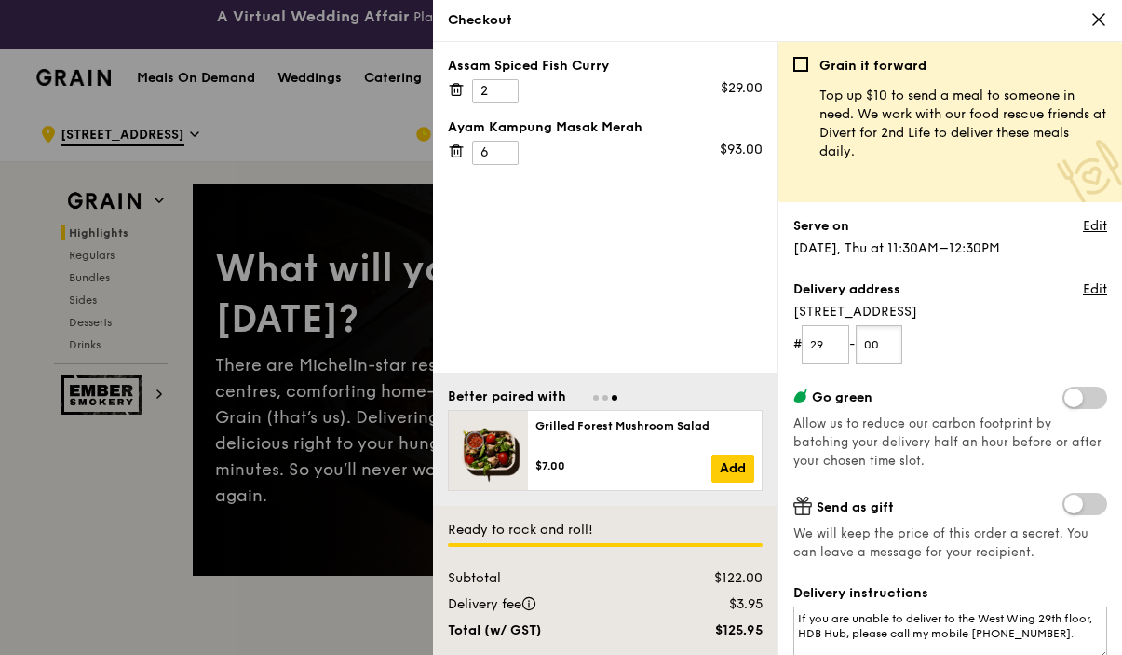
type input "00"
click at [960, 355] on form "# 29 - 00" at bounding box center [950, 344] width 314 height 39
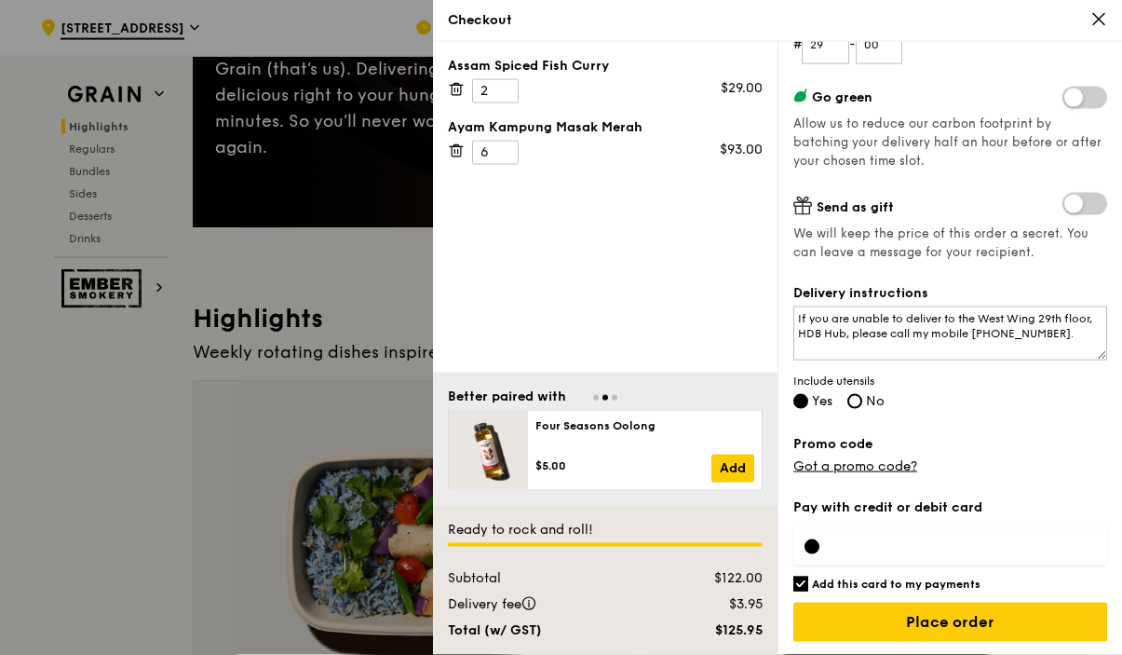
scroll to position [380, 0]
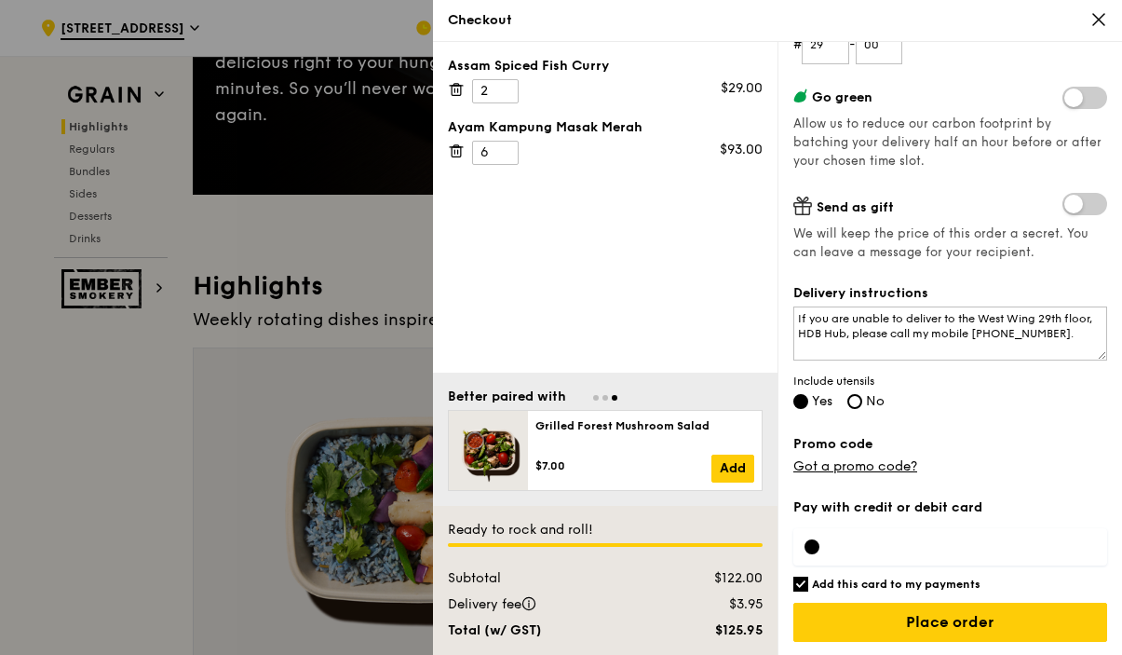
click at [804, 582] on input "Add this card to my payments" at bounding box center [800, 583] width 15 height 15
checkbox input "false"
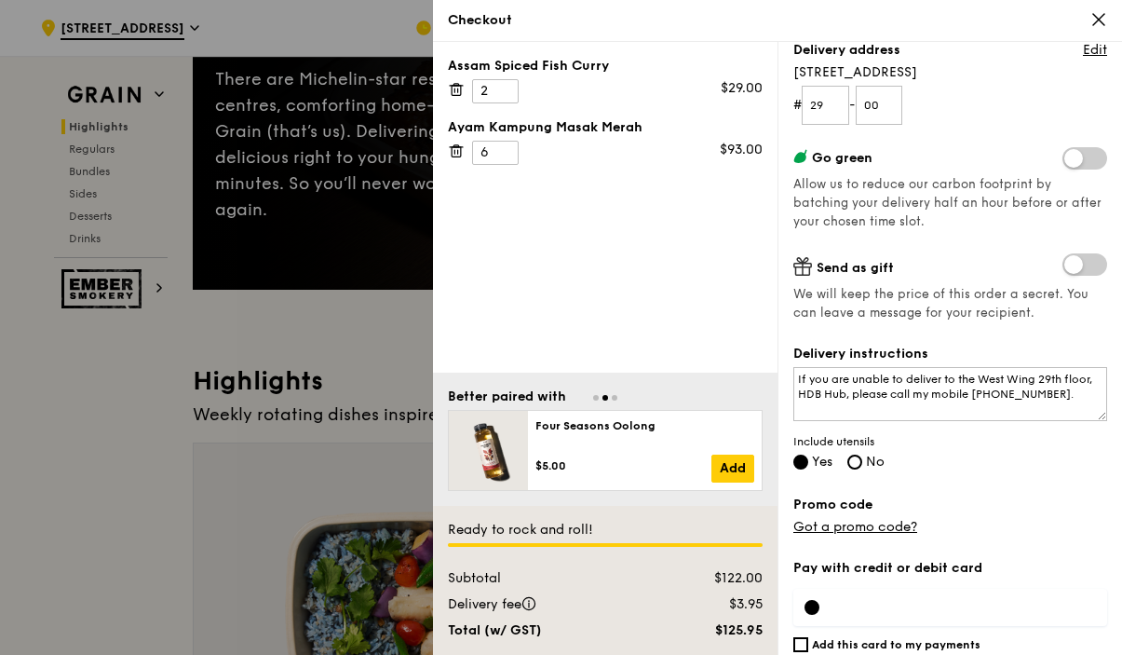
scroll to position [194, 0]
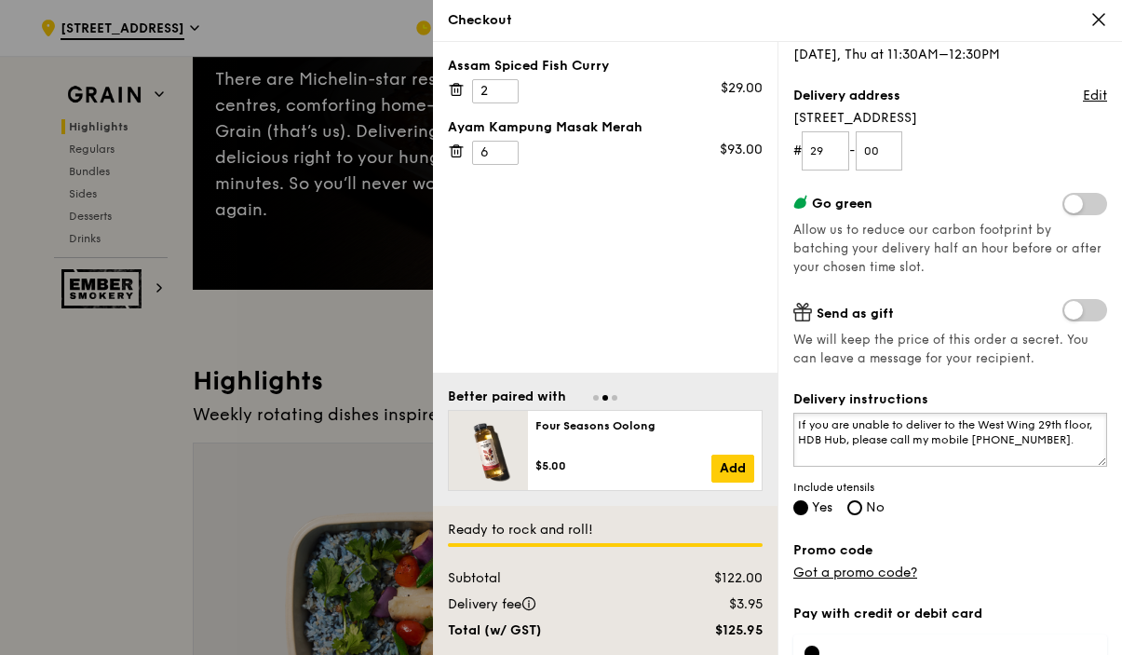
click at [1025, 445] on textarea "If you are unable to deliver to the West Wing 29th floor, HDB Hub, please call …" at bounding box center [950, 440] width 314 height 54
type textarea "If you are unable to deliver to the West Wing 29th floor, HDB Hub, please call …"
click at [1064, 512] on div "Delivery instructions If you are unable to deliver to the West Wing 29th floor,…" at bounding box center [950, 454] width 314 height 129
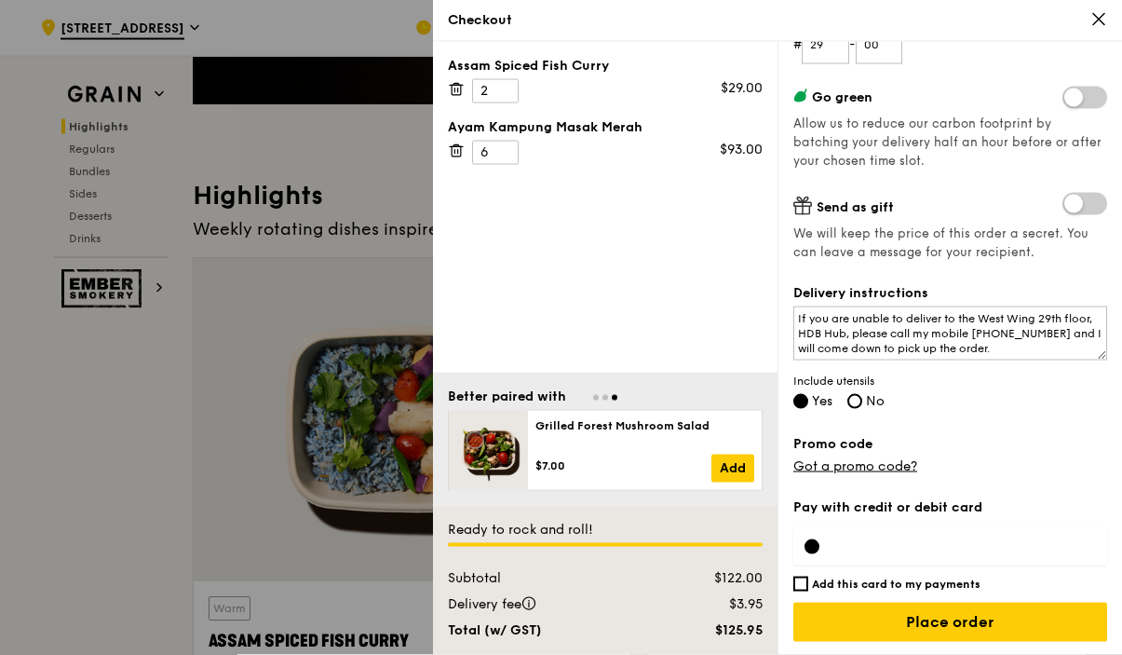
scroll to position [475, 0]
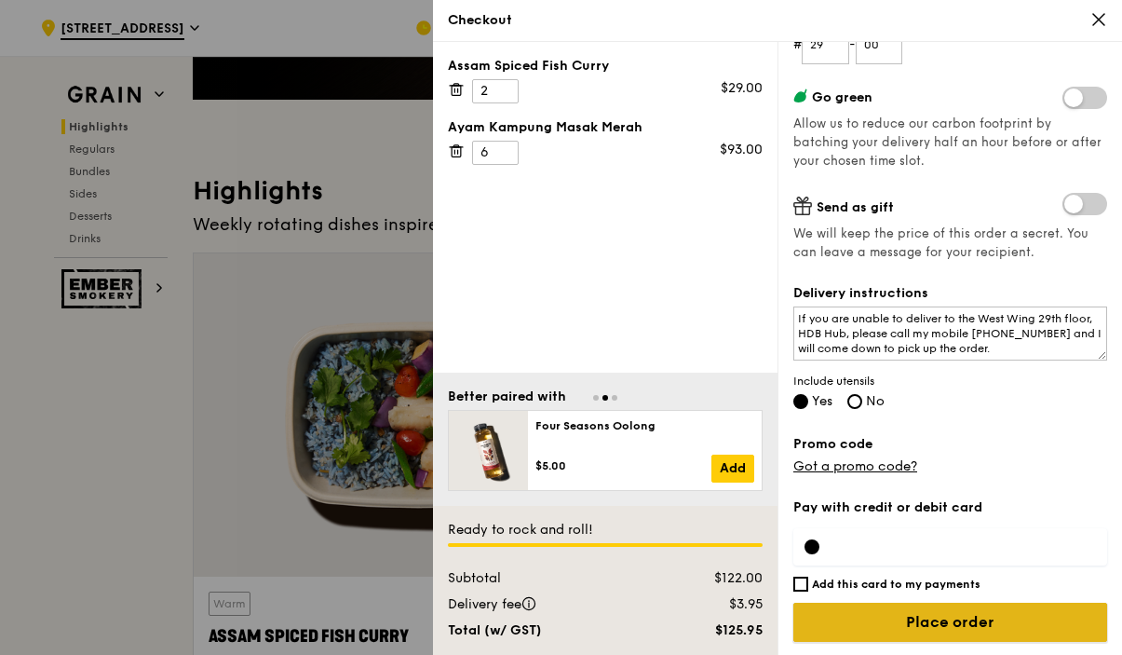
click at [950, 616] on input "Place order" at bounding box center [950, 621] width 314 height 39
